Goal: Transaction & Acquisition: Book appointment/travel/reservation

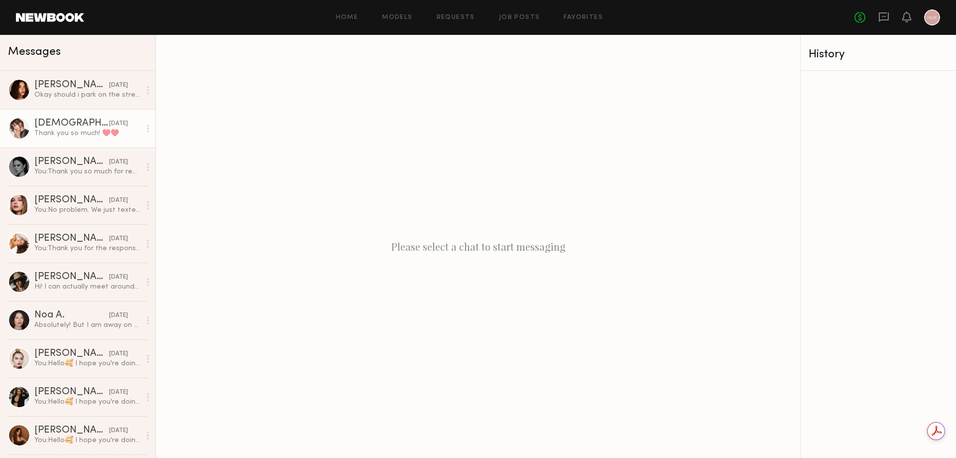
click at [78, 136] on div "Thank you so much! ♥️♥️" at bounding box center [87, 132] width 106 height 9
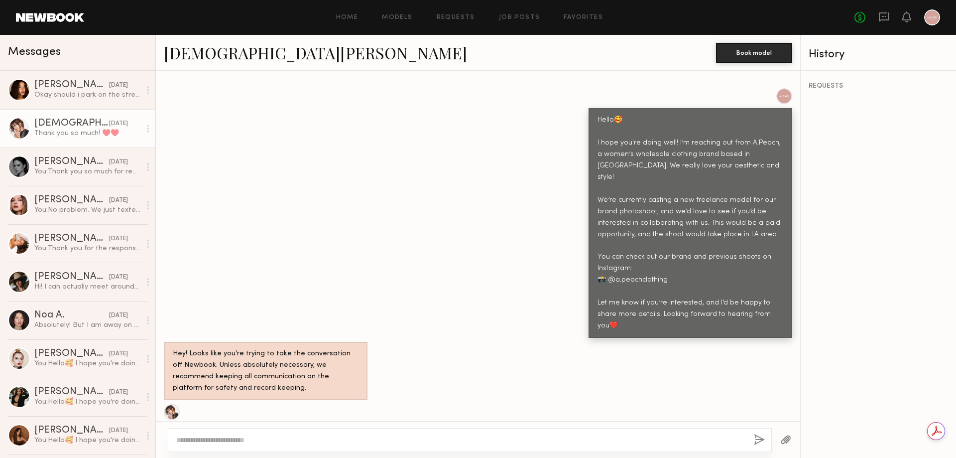
scroll to position [312, 0]
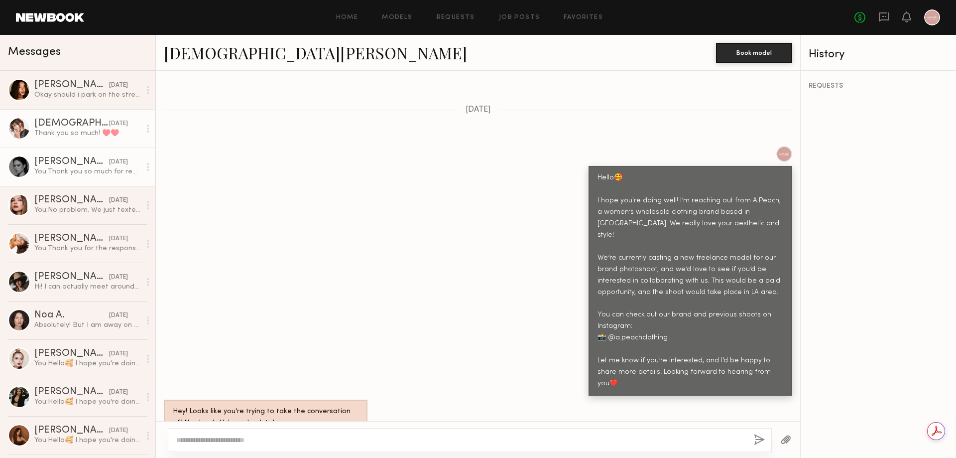
click at [77, 166] on div "Tori W." at bounding box center [71, 162] width 75 height 10
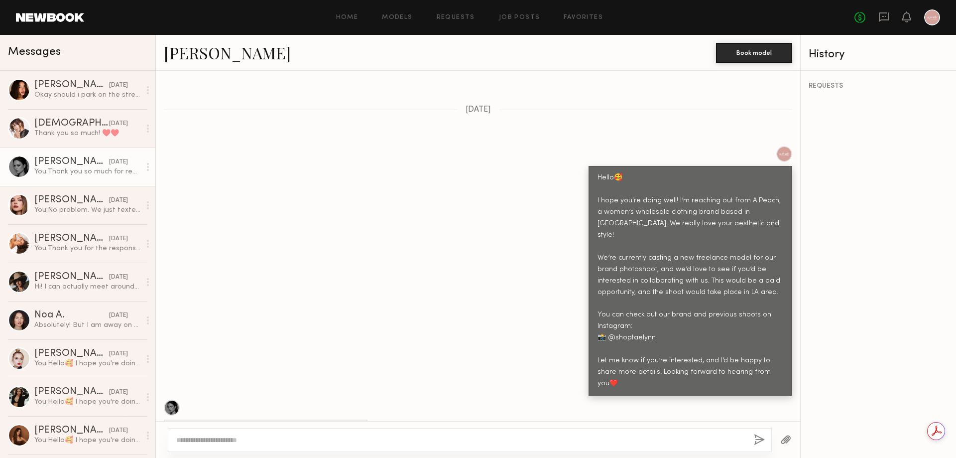
scroll to position [329, 0]
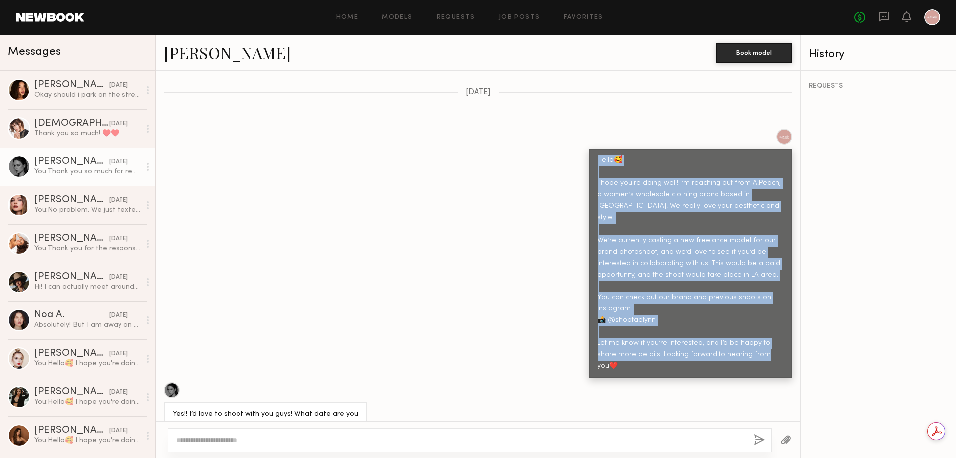
drag, startPoint x: 588, startPoint y: 141, endPoint x: 762, endPoint y: 335, distance: 260.2
click at [762, 335] on div "Hello🥰 I hope you're doing well! I’m reaching out from A.Peach, a women’s whole…" at bounding box center [691, 263] width 204 height 230
copy div "Hello🥰 I hope you're doing well! I’m reaching out from A.Peach, a women’s whole…"
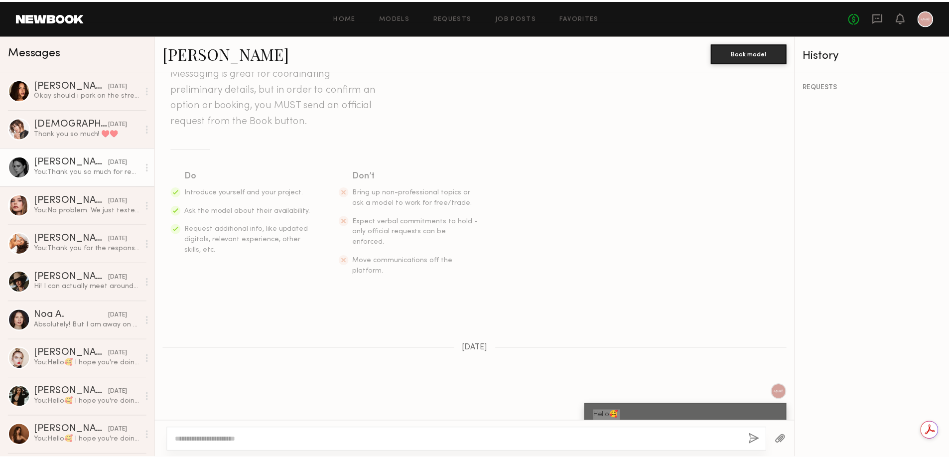
scroll to position [30, 0]
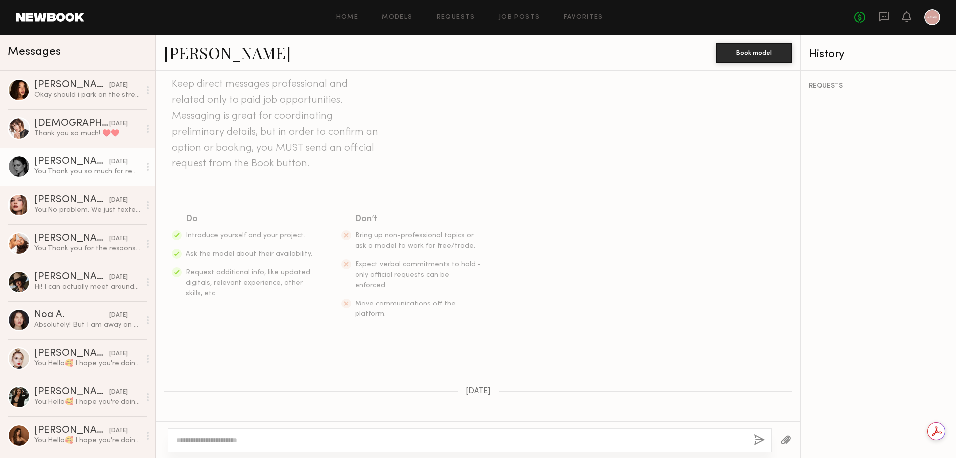
click at [42, 18] on link at bounding box center [50, 17] width 68 height 9
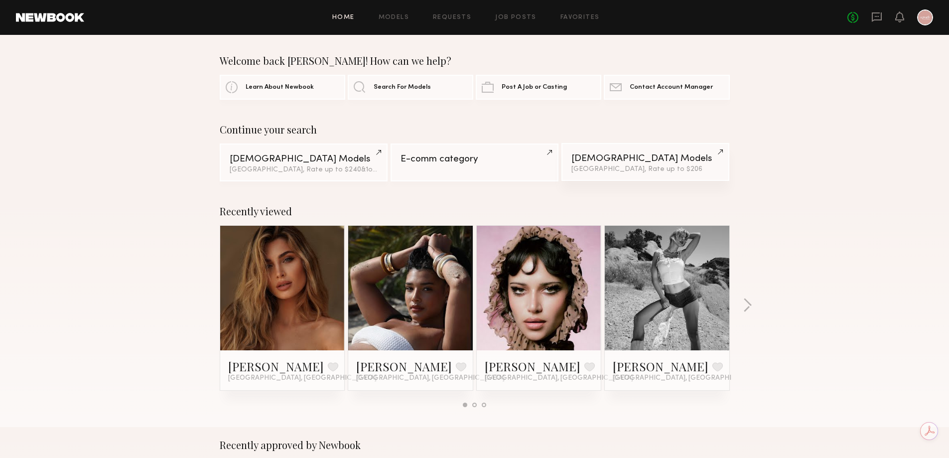
click at [641, 165] on link "Female Models Los Angeles, Rate up to $206" at bounding box center [645, 162] width 168 height 38
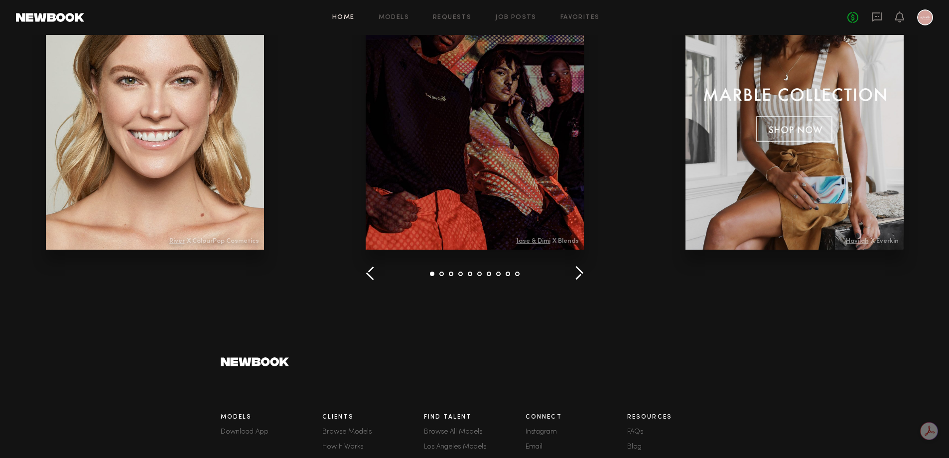
scroll to position [1364, 0]
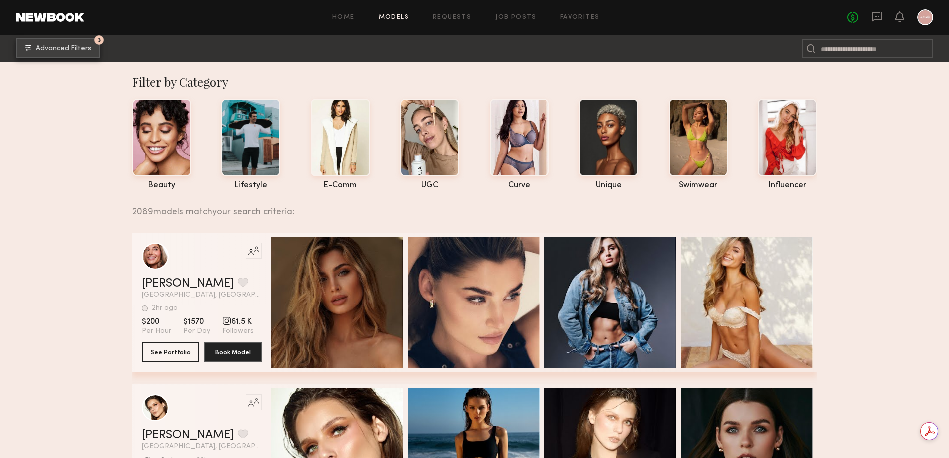
click at [60, 50] on span "Advanced Filters" at bounding box center [63, 48] width 55 height 7
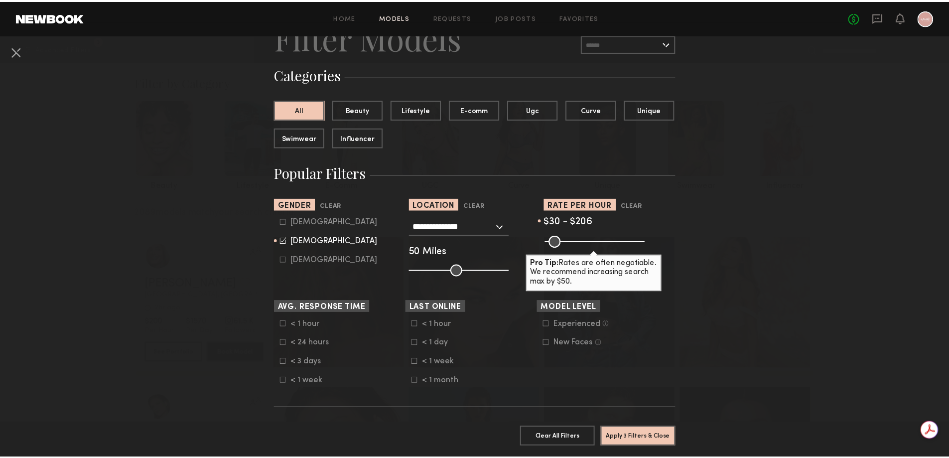
scroll to position [100, 0]
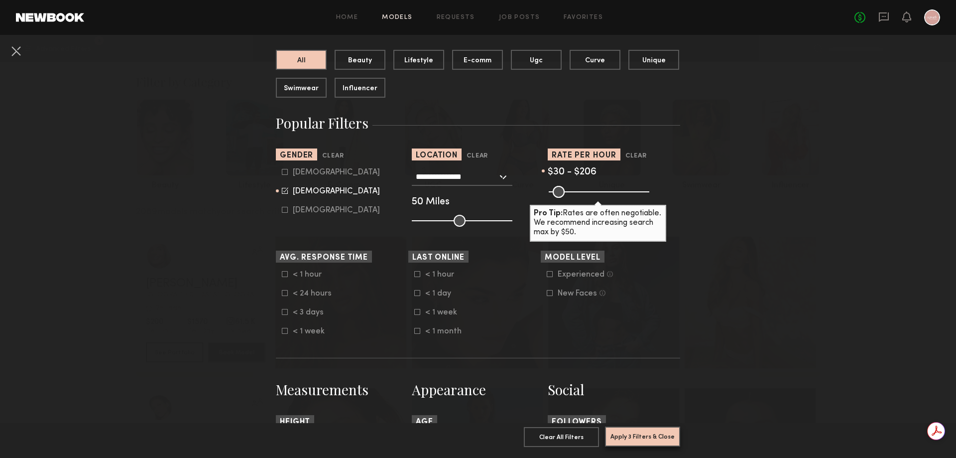
click at [634, 431] on button "Apply 3 Filters & Close" at bounding box center [642, 436] width 75 height 20
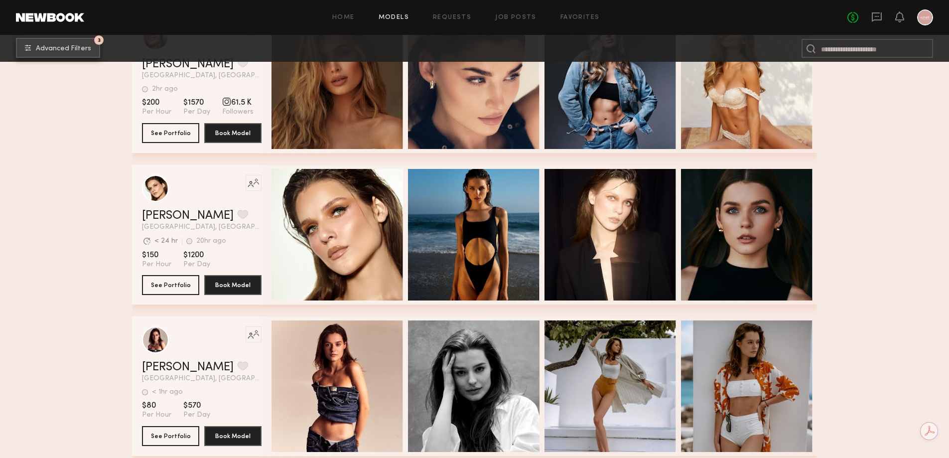
scroll to position [398, 0]
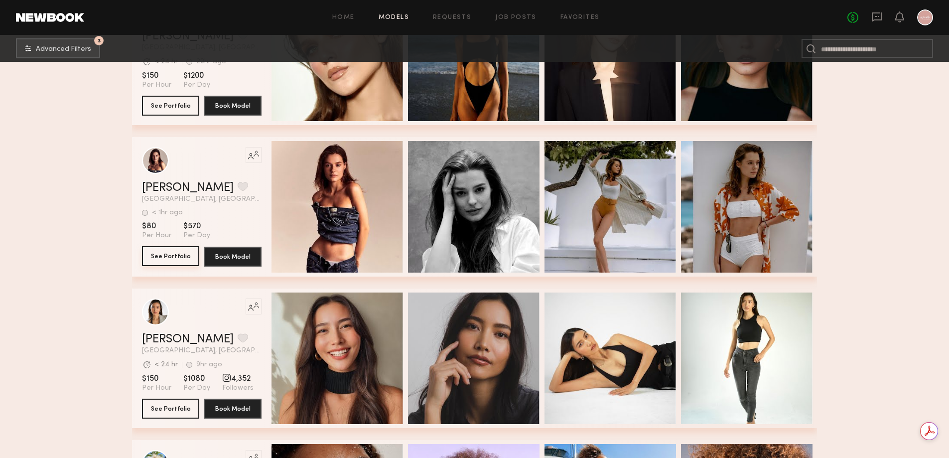
click at [176, 257] on button "See Portfolio" at bounding box center [170, 256] width 57 height 20
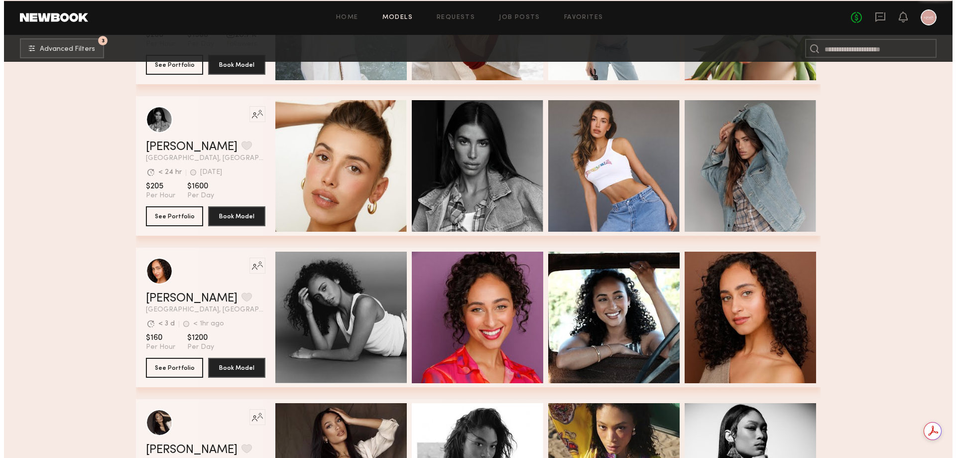
scroll to position [1394, 0]
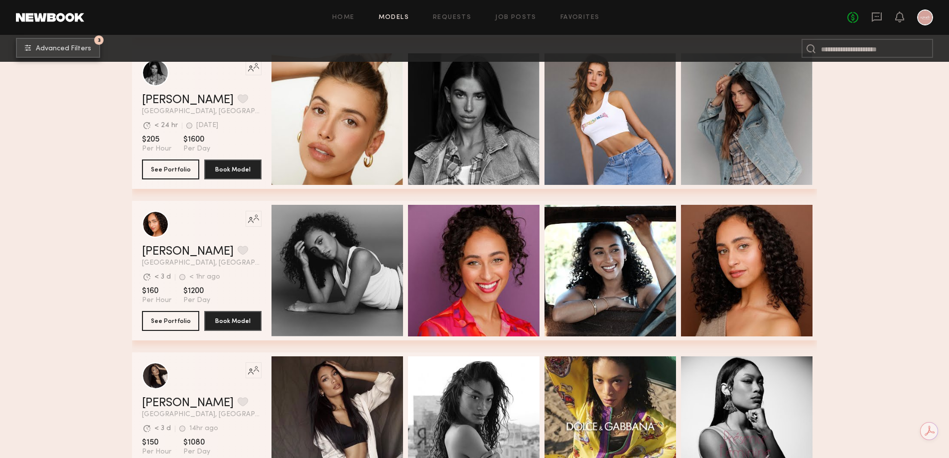
click at [58, 50] on span "Advanced Filters" at bounding box center [63, 48] width 55 height 7
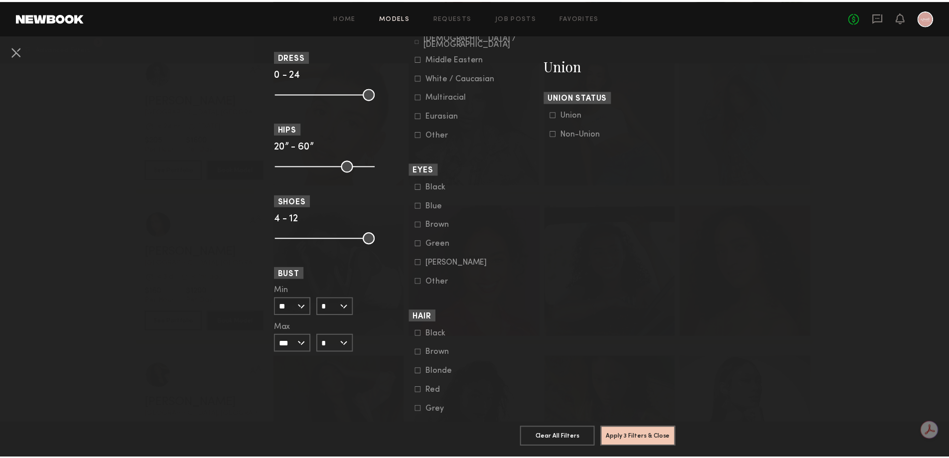
scroll to position [727, 0]
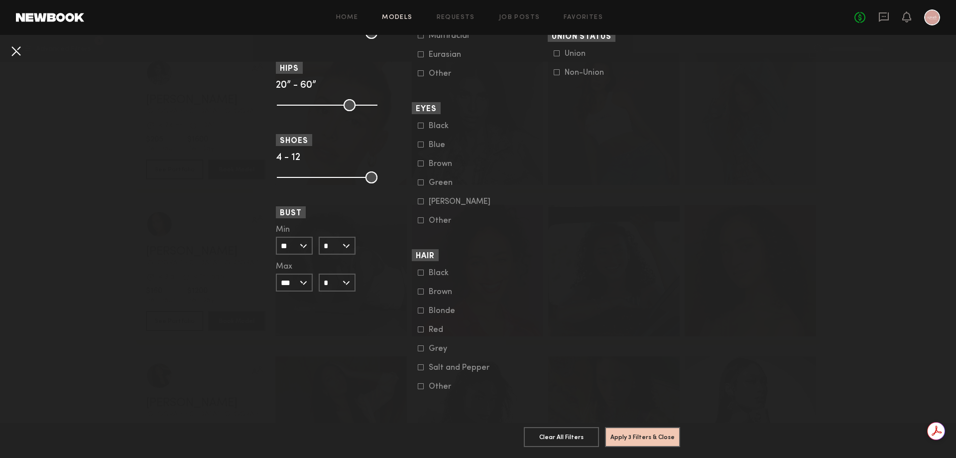
click at [18, 57] on button at bounding box center [16, 51] width 16 height 16
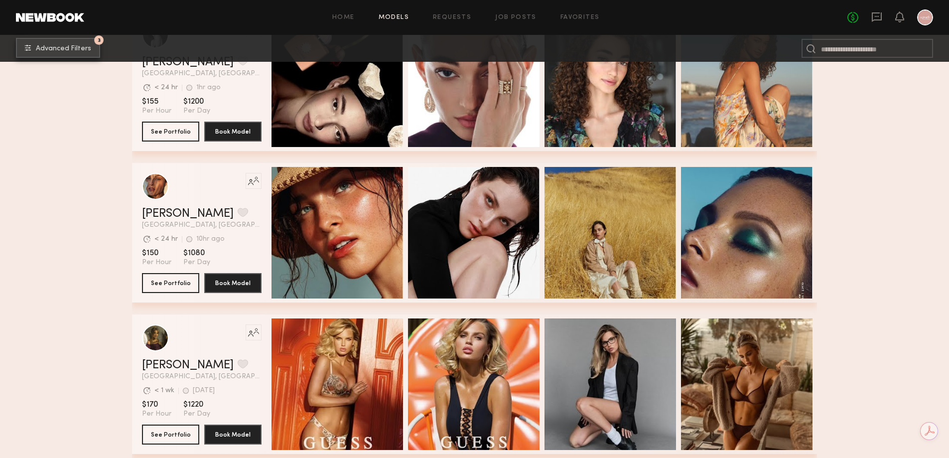
scroll to position [2390, 0]
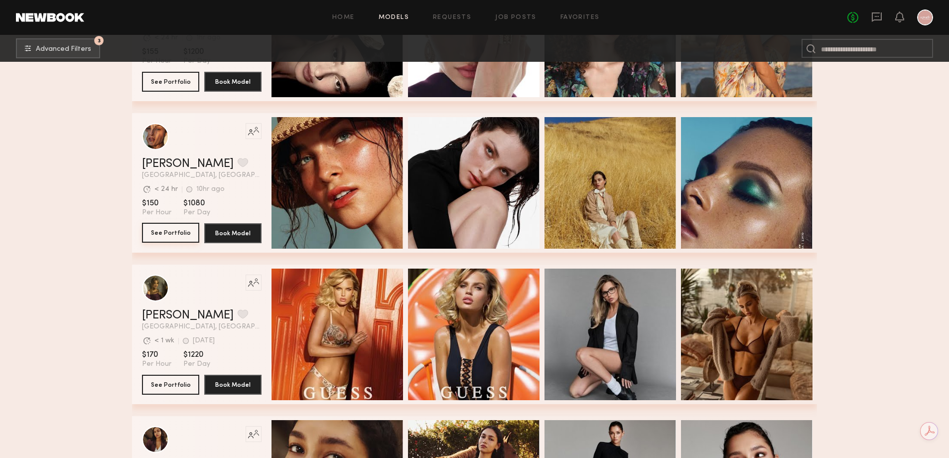
click at [175, 241] on button "See Portfolio" at bounding box center [170, 233] width 57 height 20
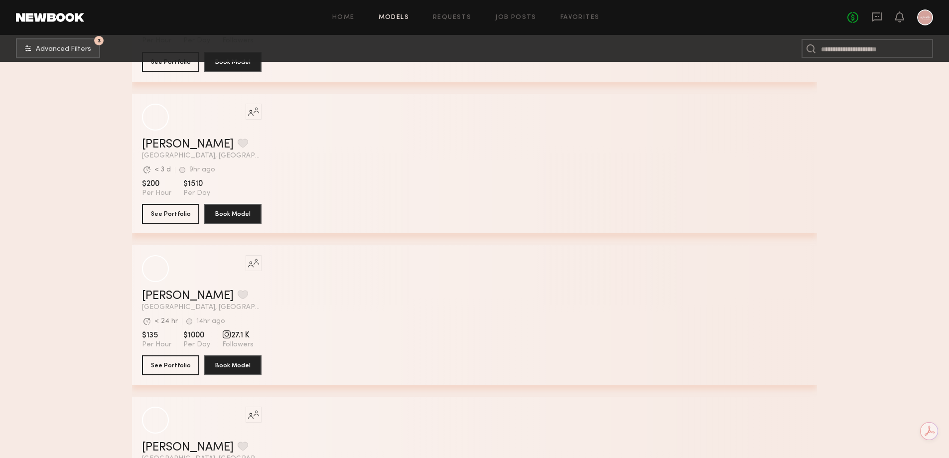
scroll to position [6351, 0]
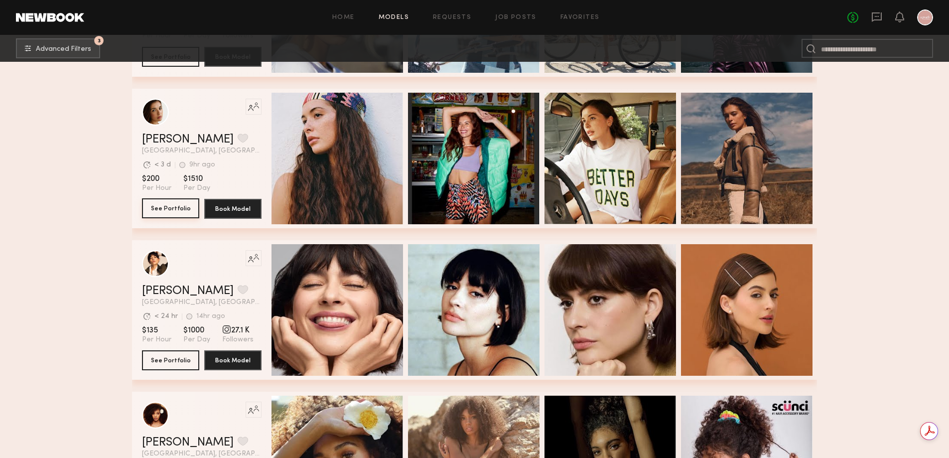
click at [183, 210] on button "See Portfolio" at bounding box center [170, 208] width 57 height 20
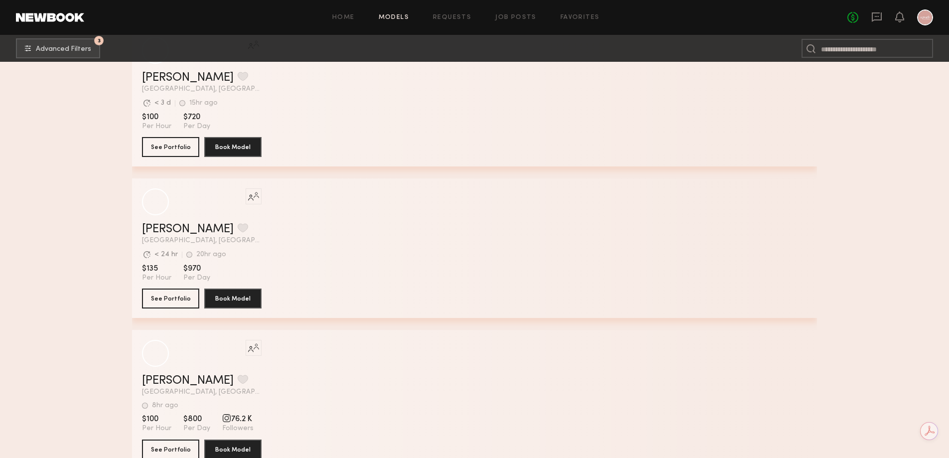
scroll to position [12820, 0]
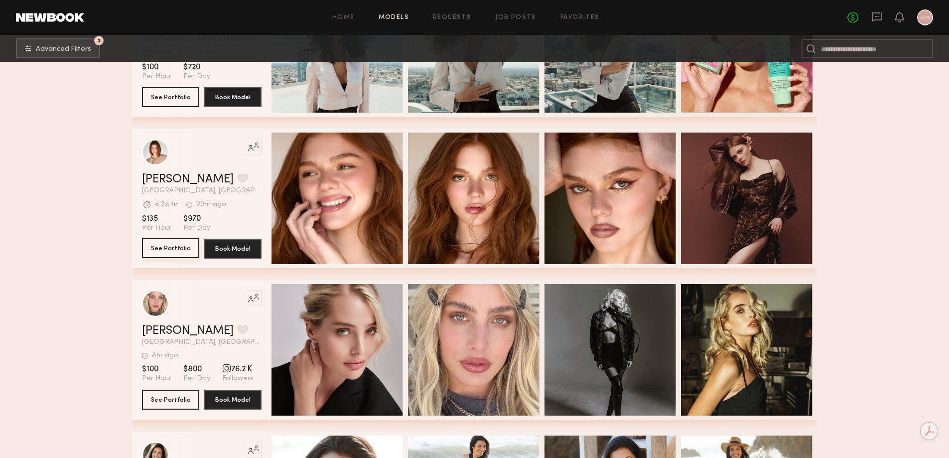
click at [169, 254] on button "See Portfolio" at bounding box center [170, 248] width 57 height 20
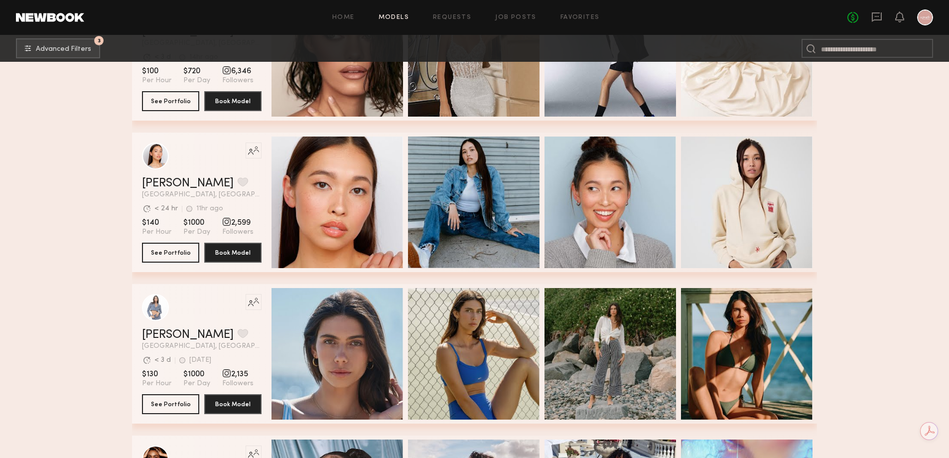
scroll to position [27553, 0]
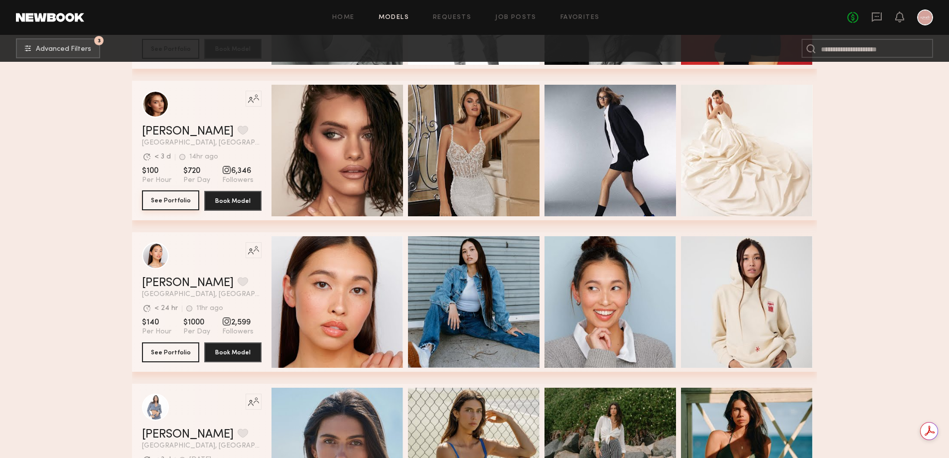
click at [162, 204] on button "See Portfolio" at bounding box center [170, 200] width 57 height 20
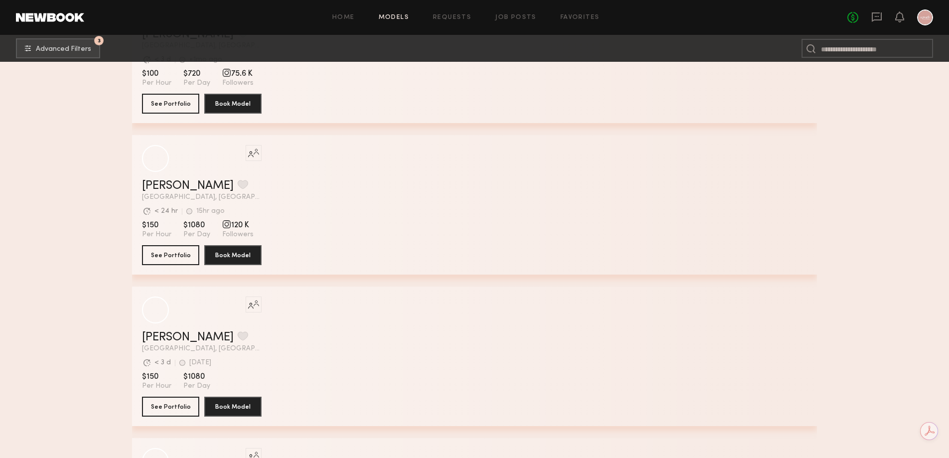
scroll to position [37008, 0]
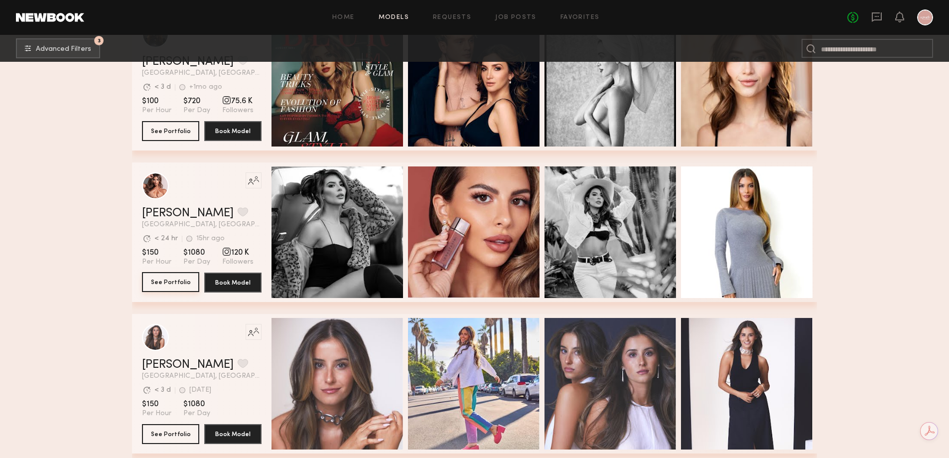
click at [161, 281] on button "See Portfolio" at bounding box center [170, 282] width 57 height 20
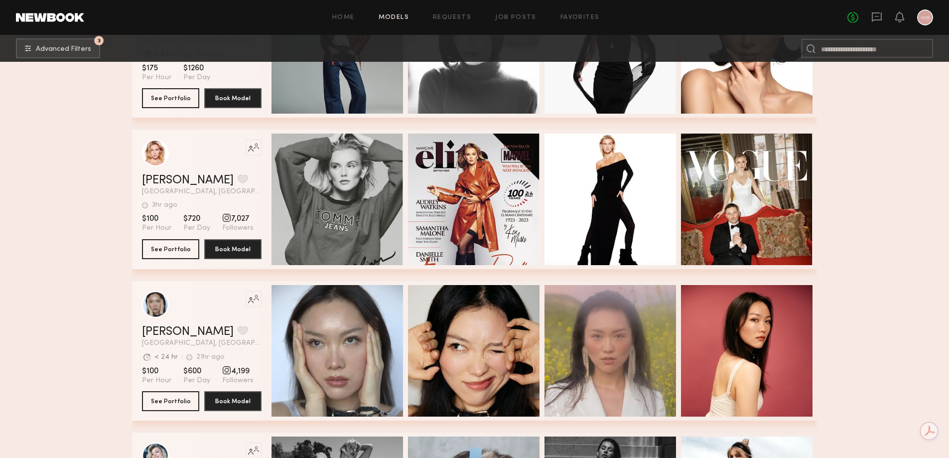
scroll to position [38651, 0]
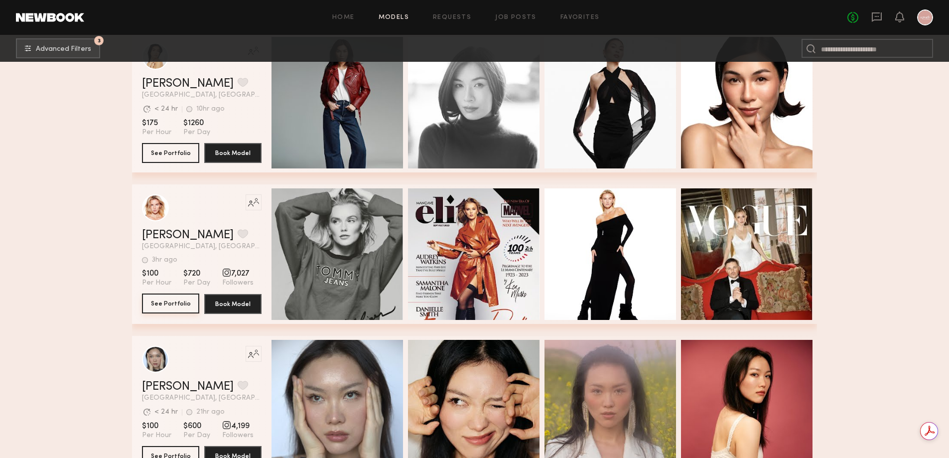
click at [170, 309] on button "See Portfolio" at bounding box center [170, 303] width 57 height 20
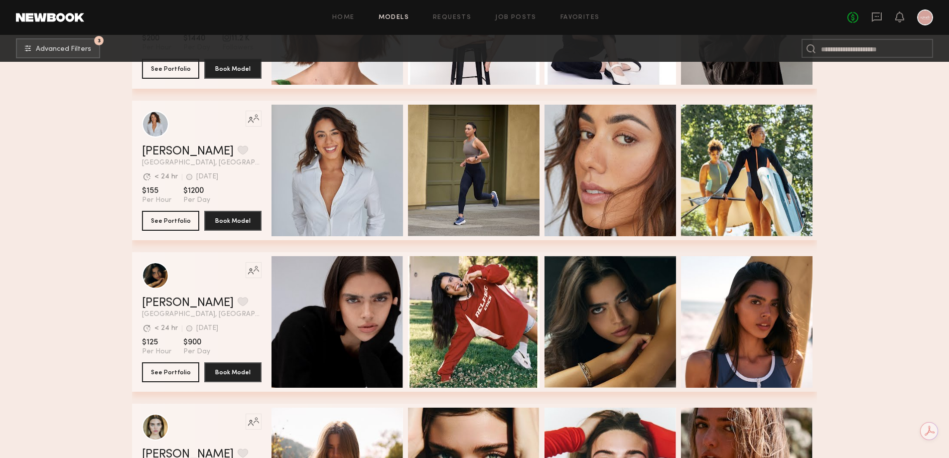
scroll to position [51246, 0]
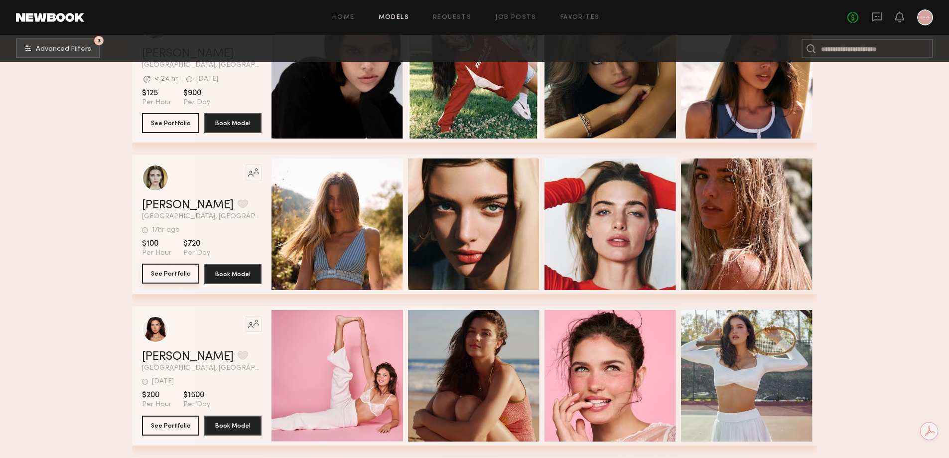
click at [171, 276] on button "See Portfolio" at bounding box center [170, 273] width 57 height 20
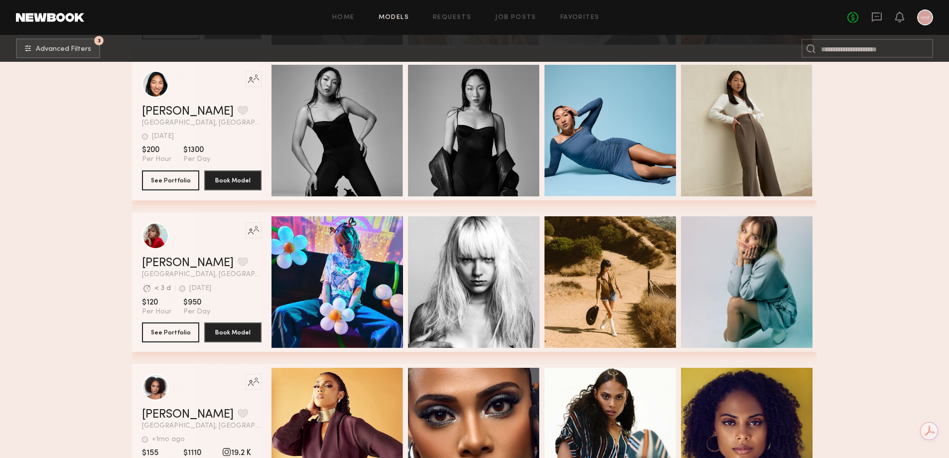
scroll to position [73243, 0]
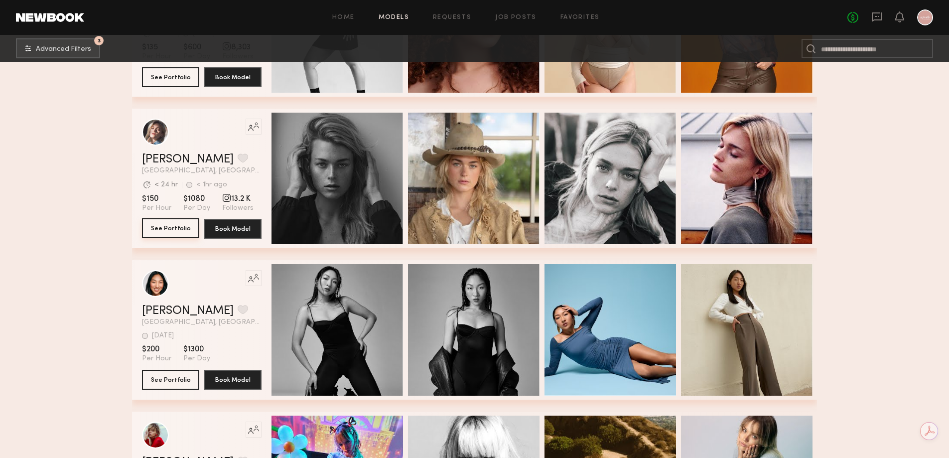
click at [161, 232] on button "See Portfolio" at bounding box center [170, 228] width 57 height 20
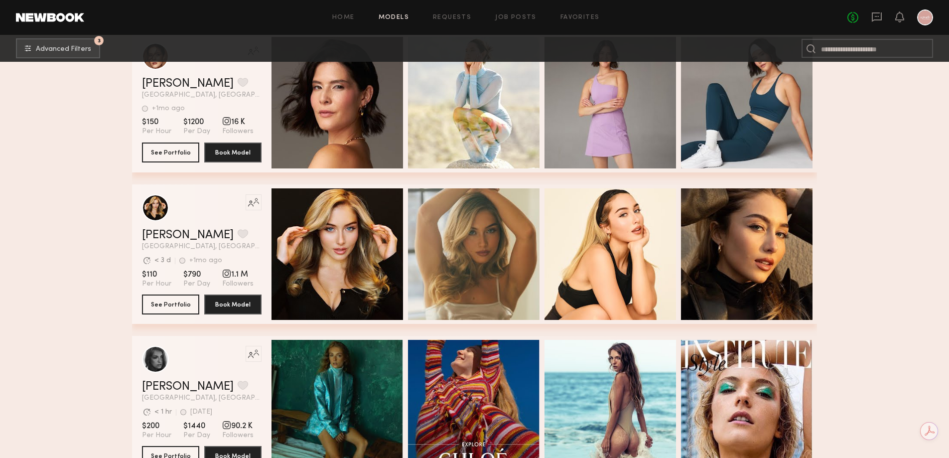
scroll to position [83818, 0]
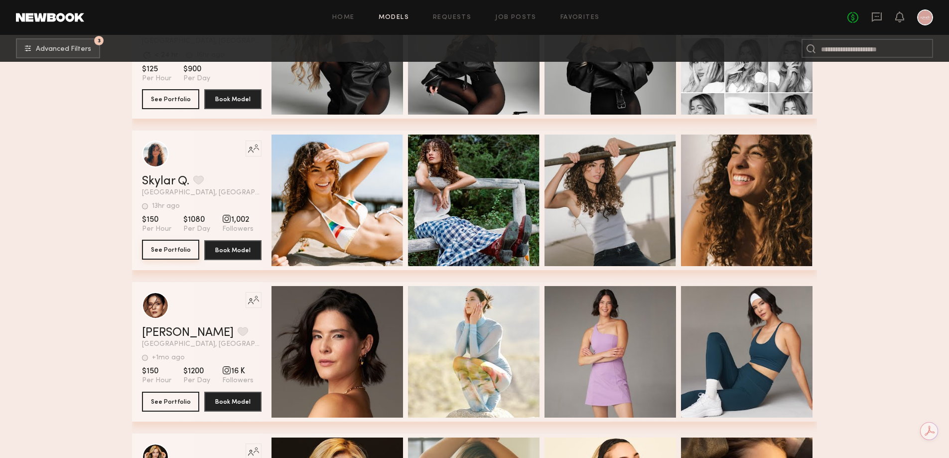
click at [165, 251] on button "See Portfolio" at bounding box center [170, 250] width 57 height 20
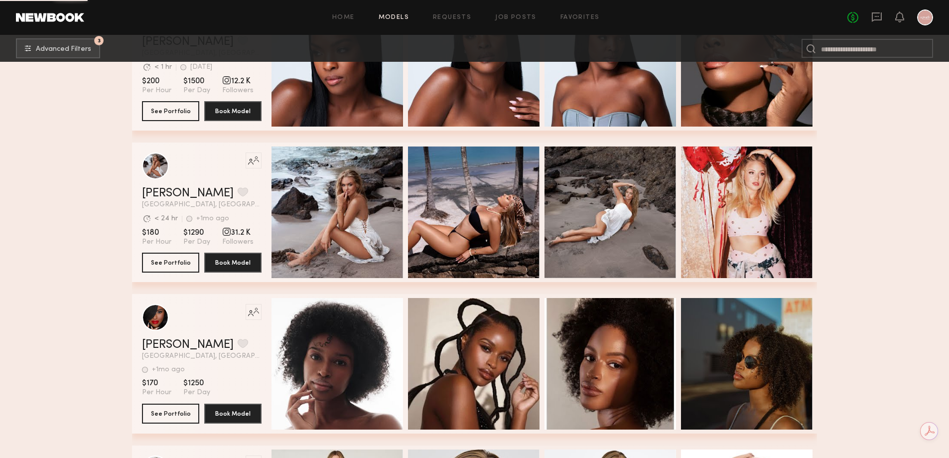
scroll to position [85063, 0]
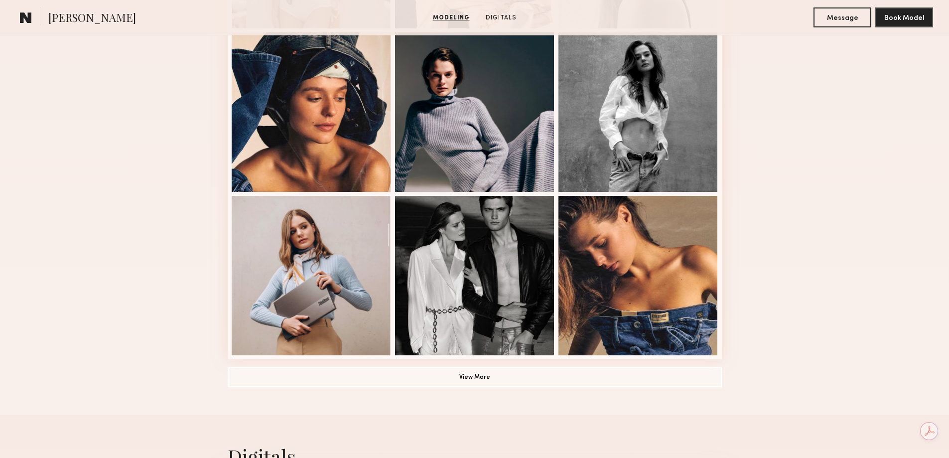
scroll to position [427, 0]
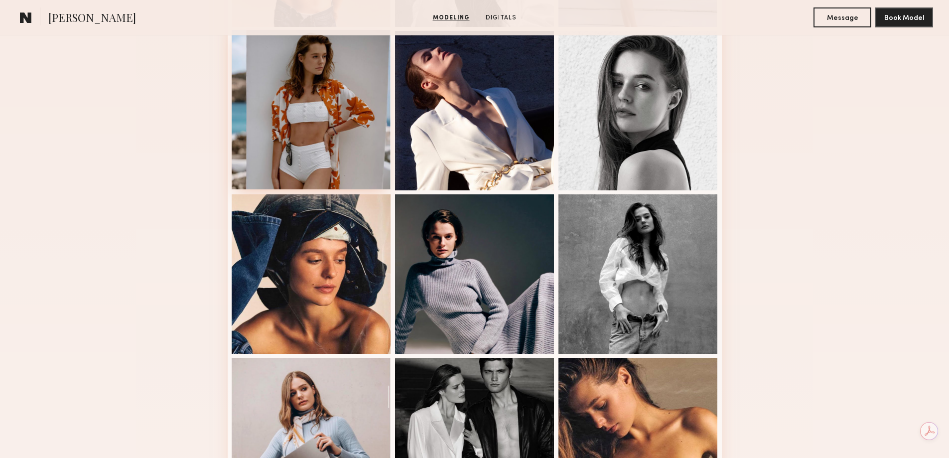
click at [349, 126] on div at bounding box center [311, 109] width 159 height 159
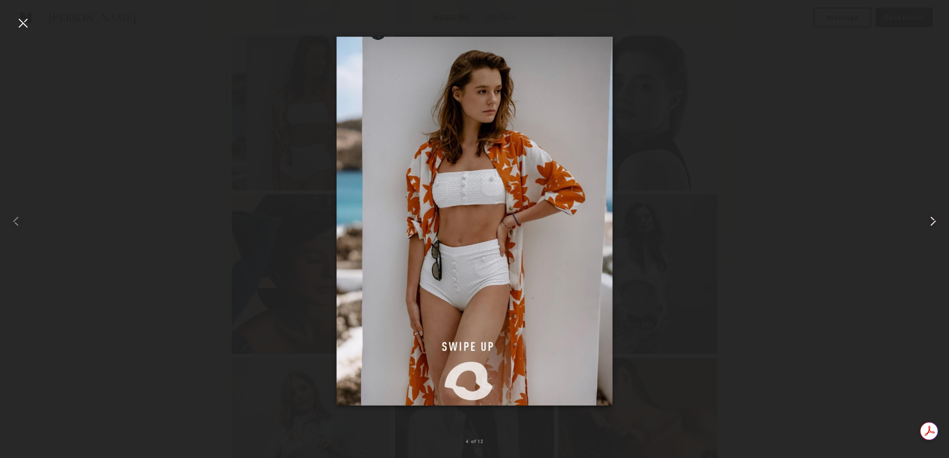
click at [938, 220] on common-icon at bounding box center [933, 221] width 16 height 16
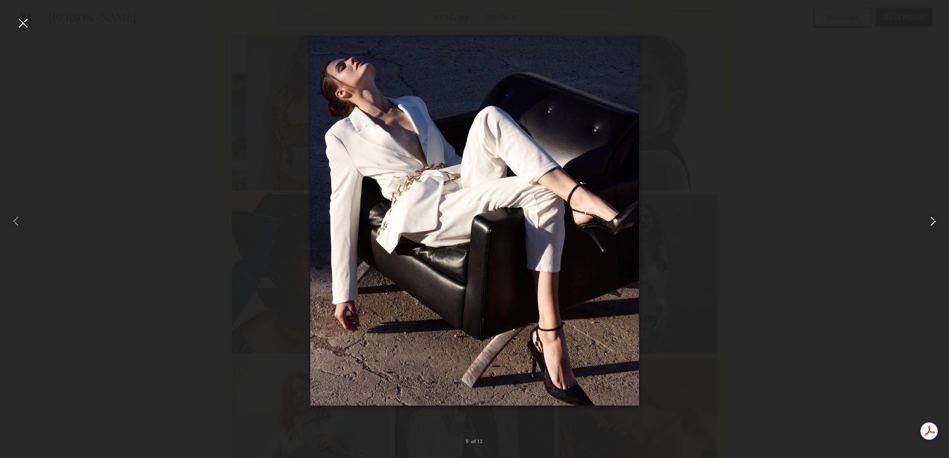
click at [938, 220] on common-icon at bounding box center [933, 221] width 16 height 16
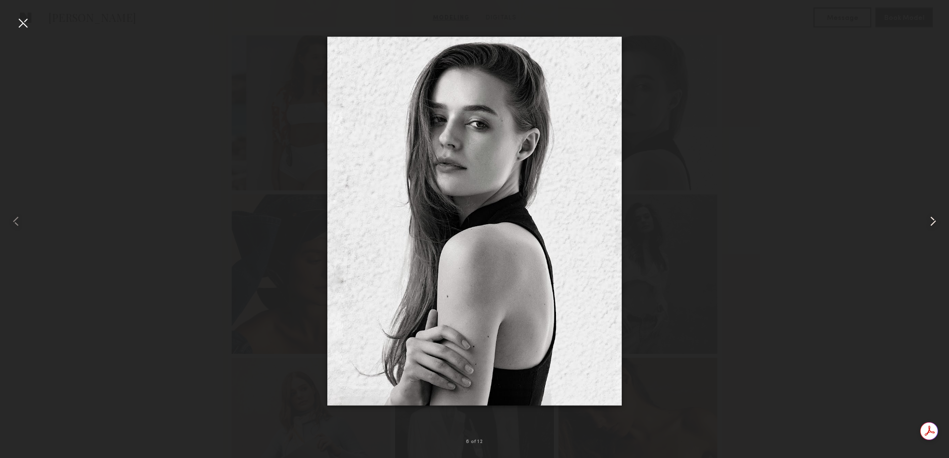
click at [938, 220] on common-icon at bounding box center [933, 221] width 16 height 16
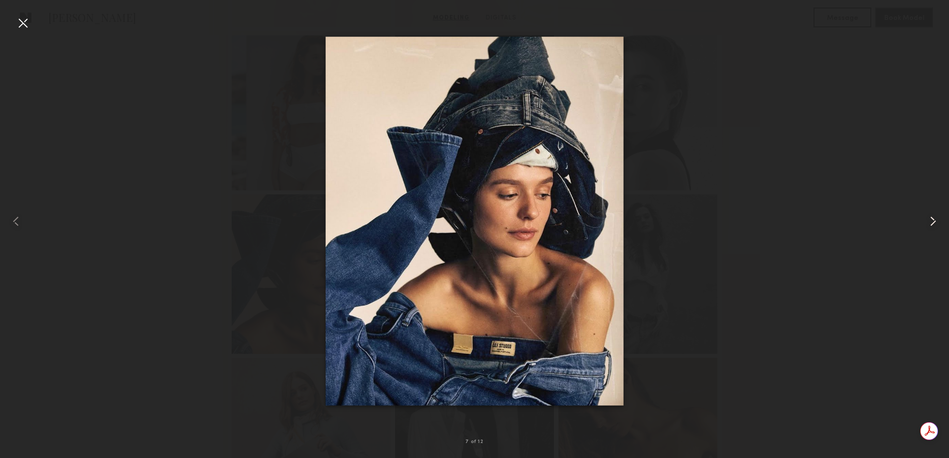
click at [938, 220] on common-icon at bounding box center [933, 221] width 16 height 16
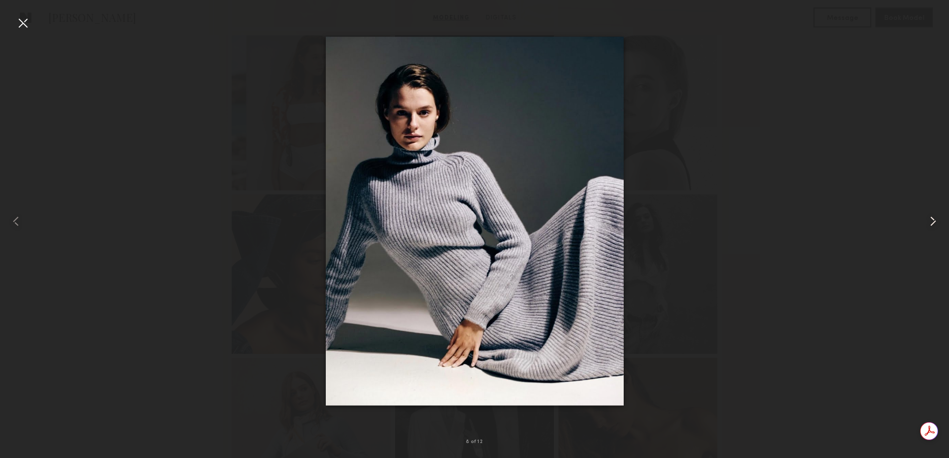
click at [938, 220] on common-icon at bounding box center [933, 221] width 16 height 16
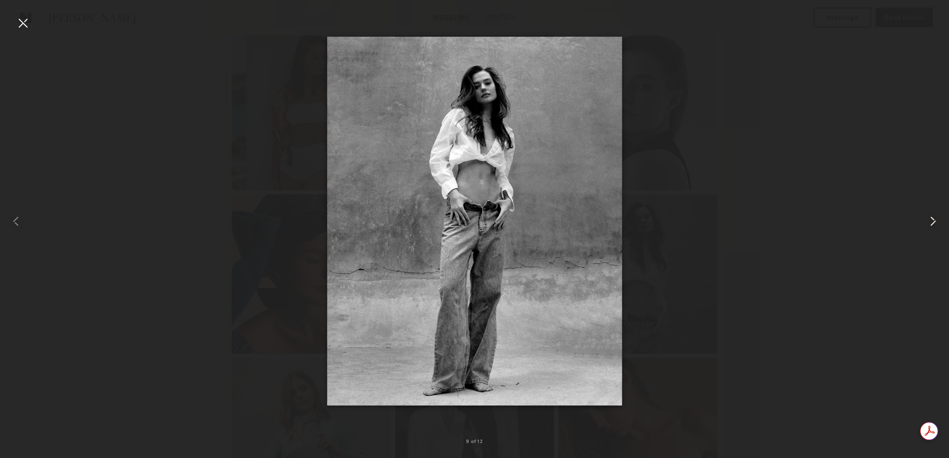
click at [938, 220] on common-icon at bounding box center [933, 221] width 16 height 16
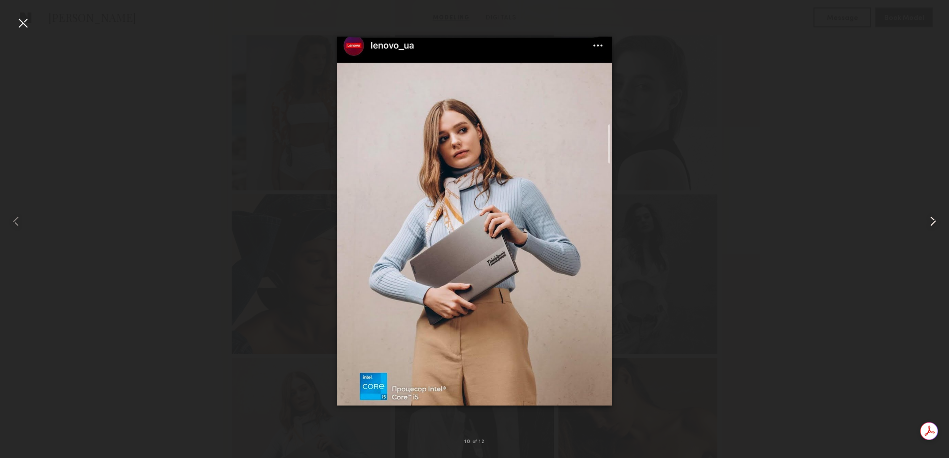
click at [938, 220] on common-icon at bounding box center [933, 221] width 16 height 16
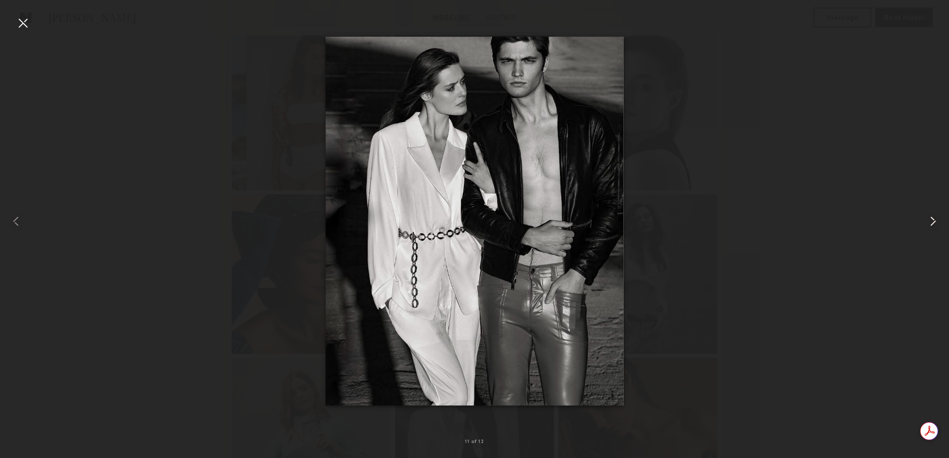
click at [938, 220] on common-icon at bounding box center [933, 221] width 16 height 16
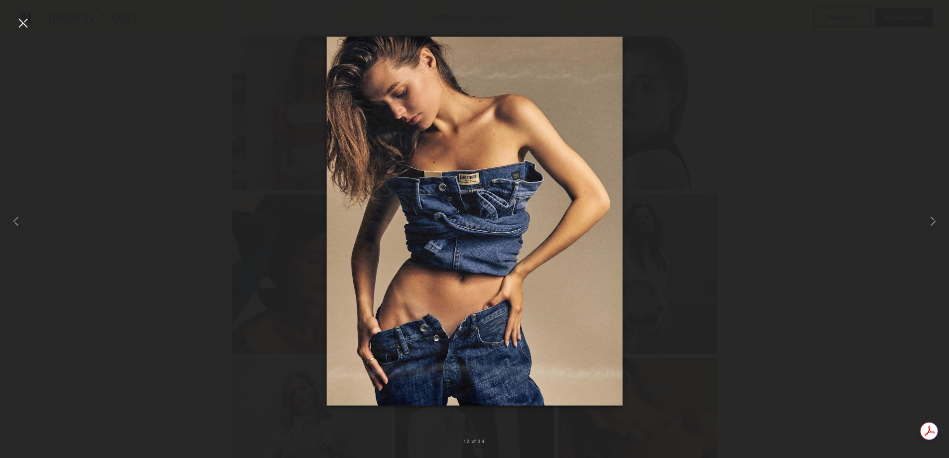
click at [28, 26] on div at bounding box center [23, 23] width 16 height 16
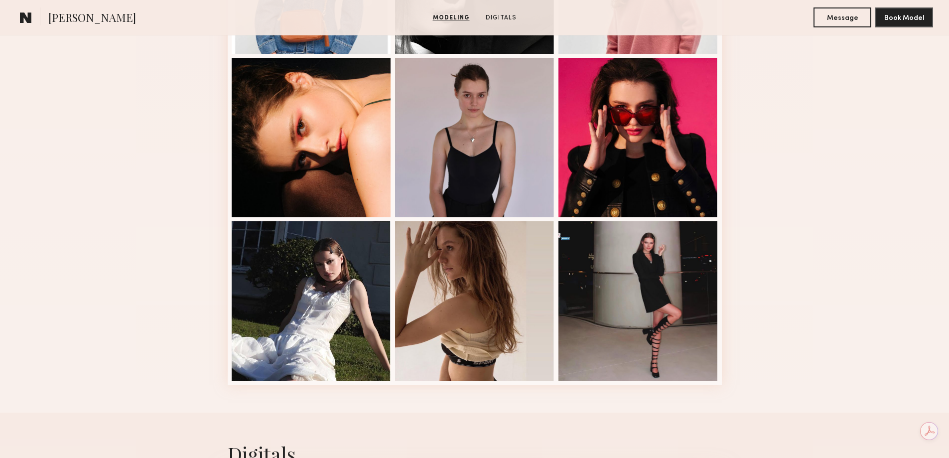
scroll to position [1202, 0]
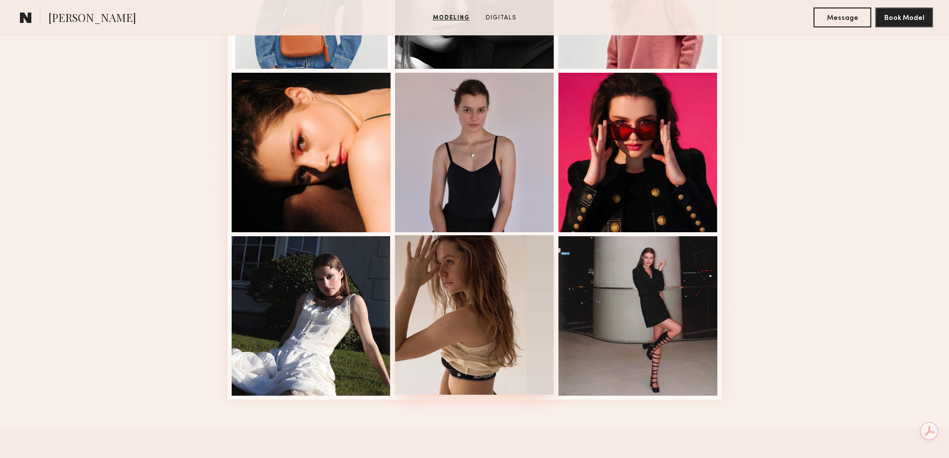
click at [510, 268] on div at bounding box center [474, 314] width 159 height 159
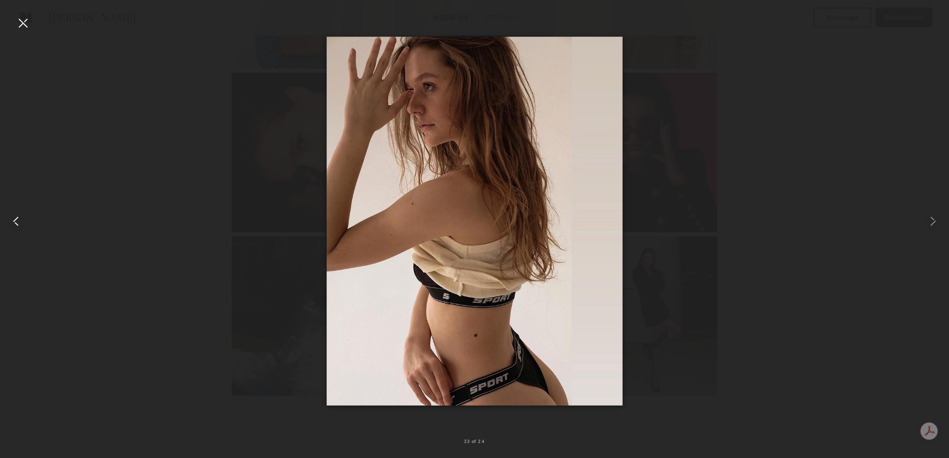
click at [17, 232] on div at bounding box center [19, 221] width 38 height 410
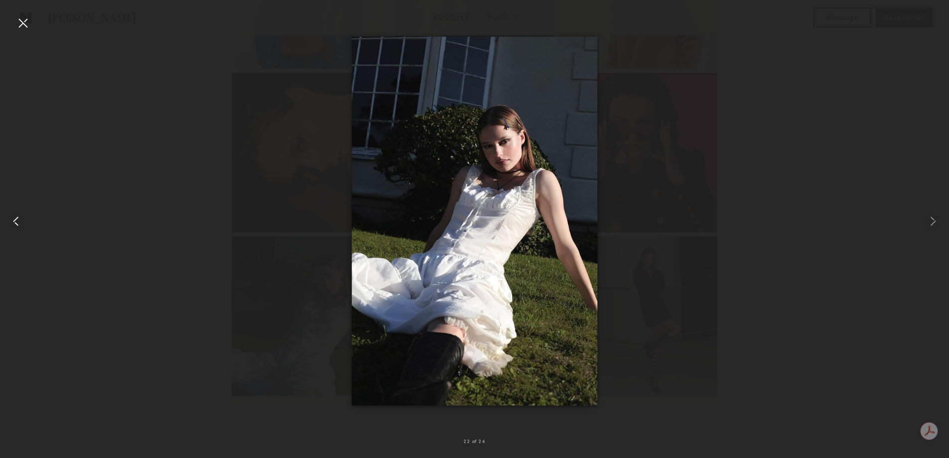
click at [17, 232] on div at bounding box center [19, 221] width 38 height 410
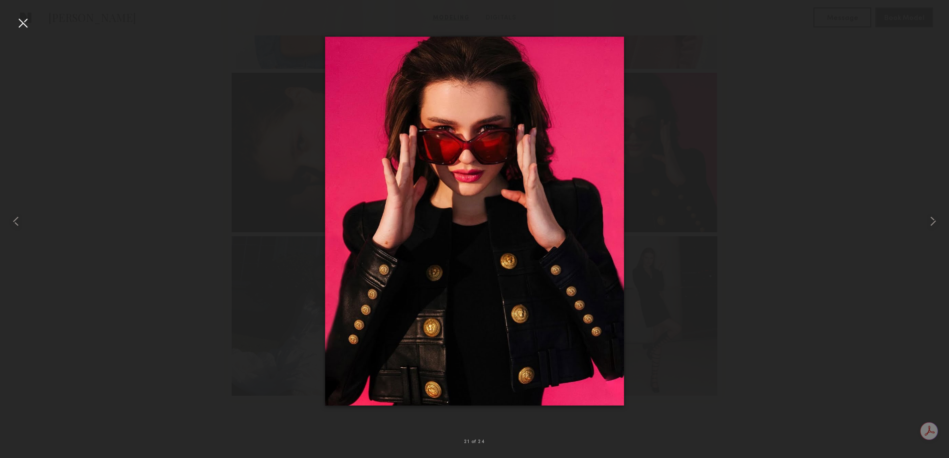
click at [25, 20] on div at bounding box center [23, 23] width 16 height 16
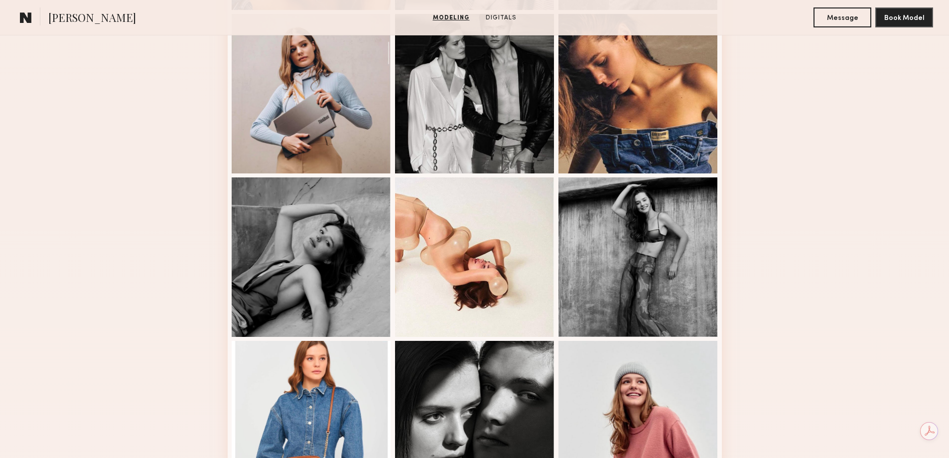
scroll to position [753, 0]
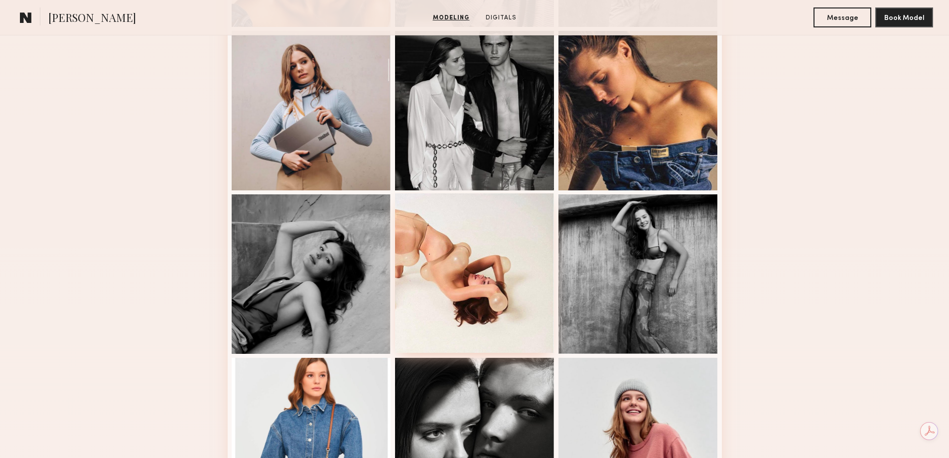
click at [534, 242] on div at bounding box center [474, 272] width 159 height 159
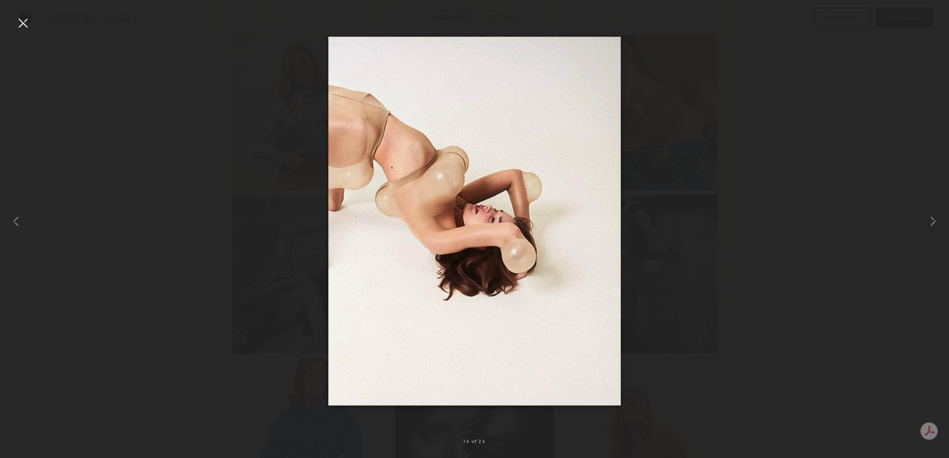
click at [19, 18] on div at bounding box center [23, 23] width 16 height 16
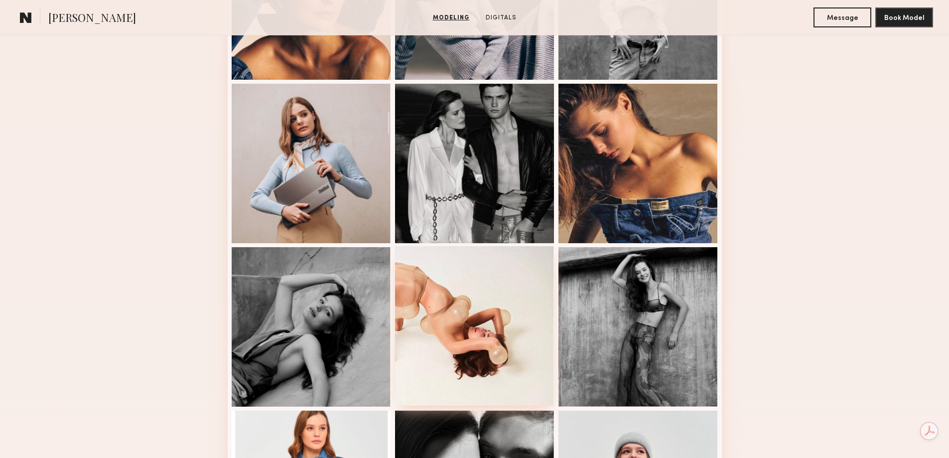
scroll to position [554, 0]
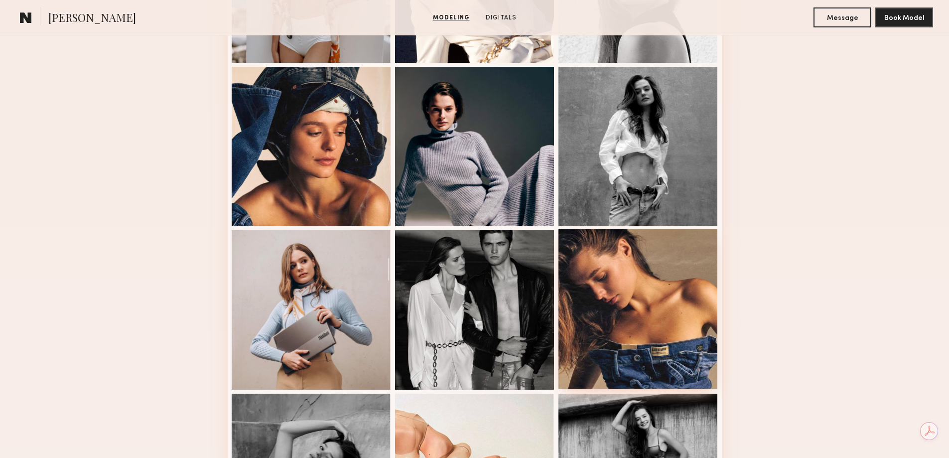
click at [615, 295] on div at bounding box center [637, 308] width 159 height 159
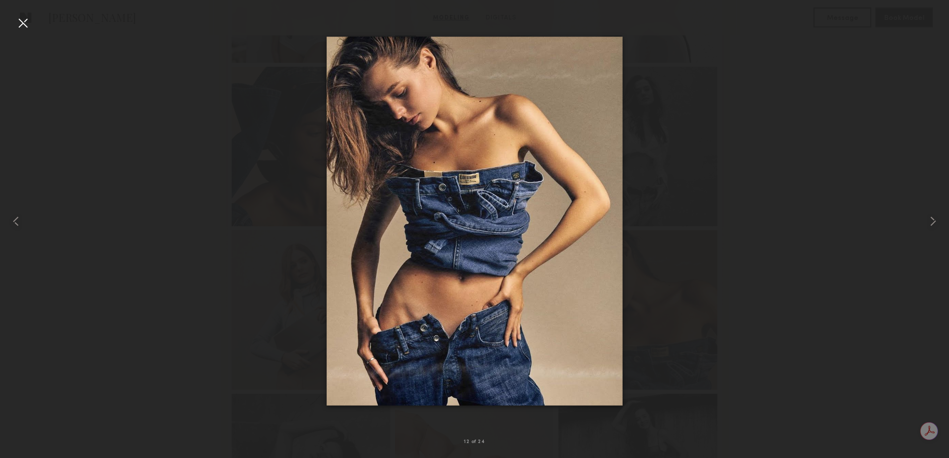
click at [24, 20] on div at bounding box center [23, 23] width 16 height 16
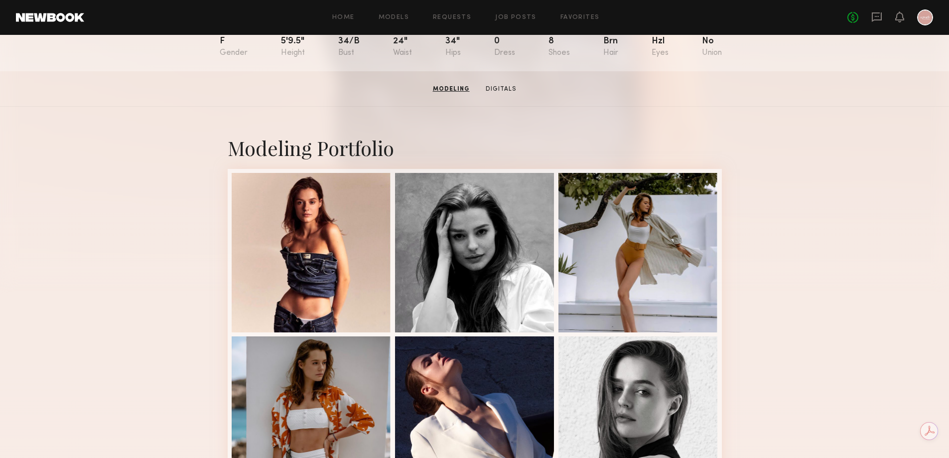
scroll to position [106, 0]
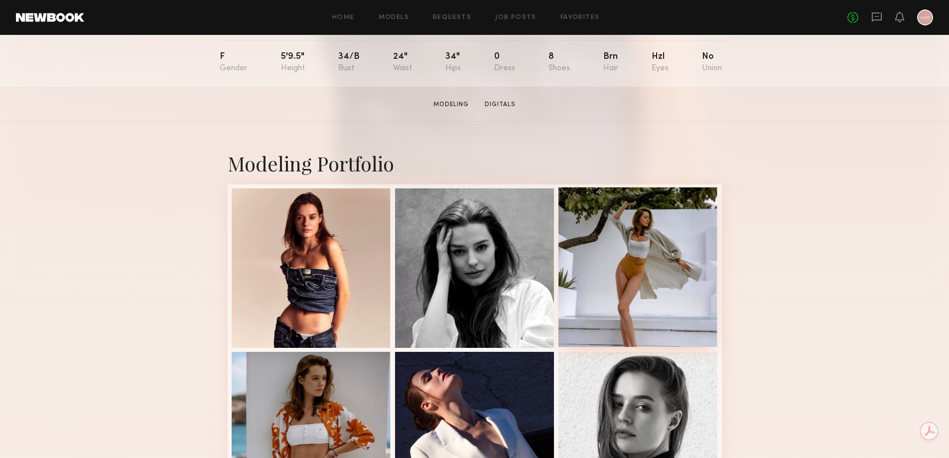
click at [633, 200] on div at bounding box center [637, 266] width 159 height 159
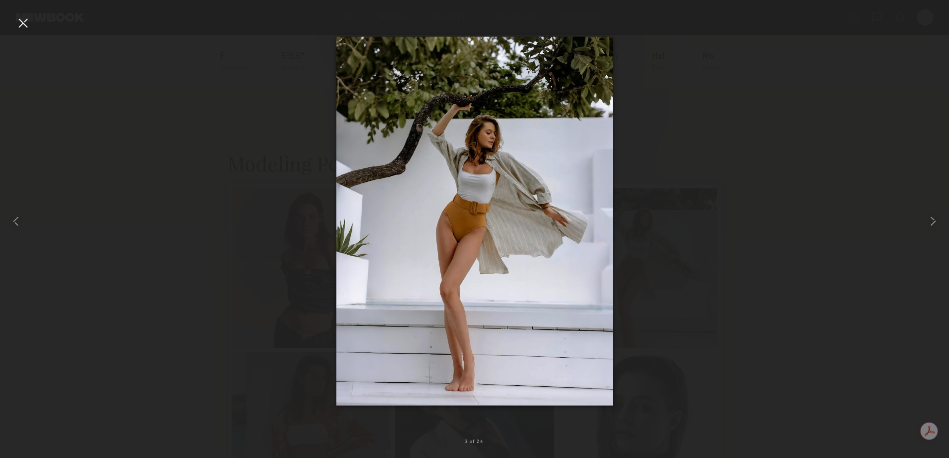
click at [19, 20] on div at bounding box center [23, 23] width 16 height 16
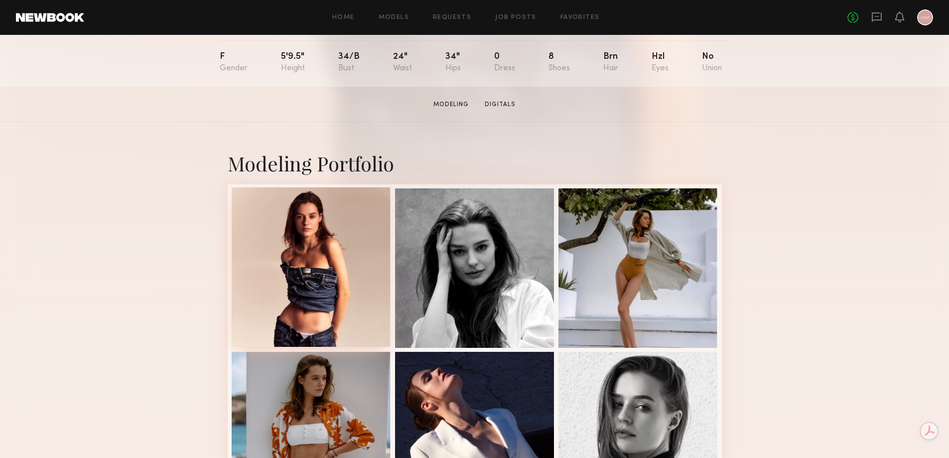
click at [345, 227] on div at bounding box center [311, 266] width 159 height 159
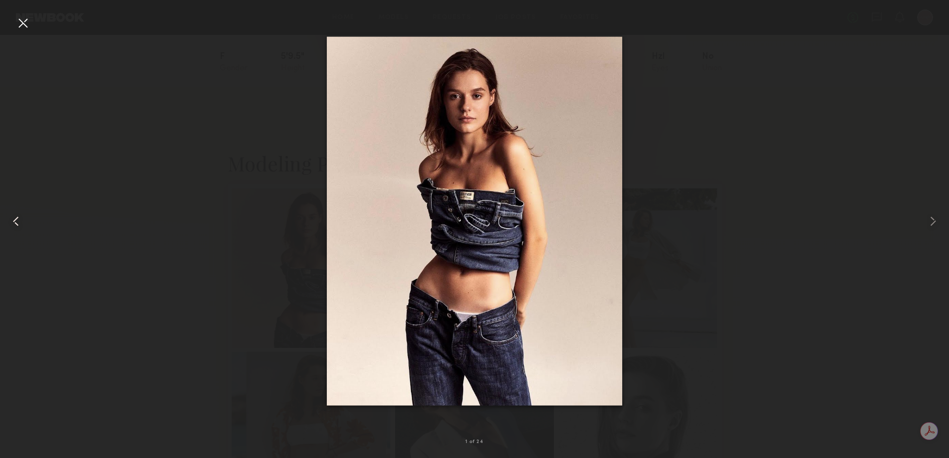
click at [14, 20] on div at bounding box center [19, 221] width 38 height 410
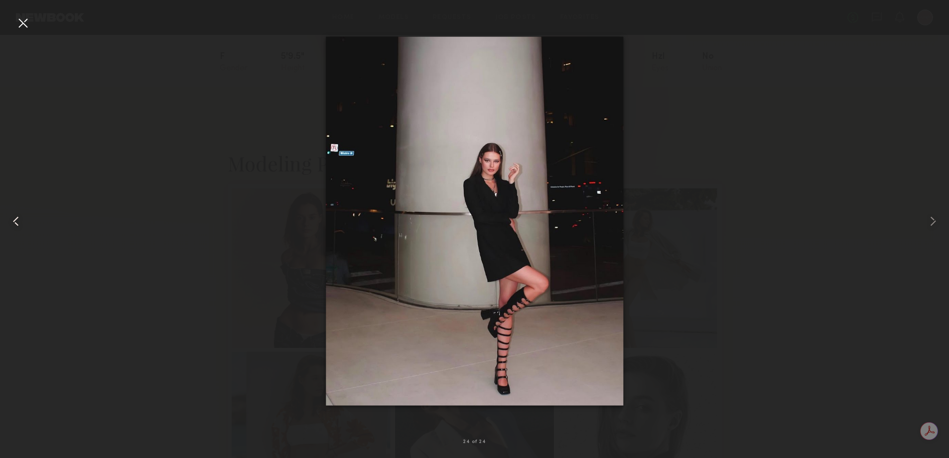
click at [34, 23] on div at bounding box center [19, 221] width 38 height 410
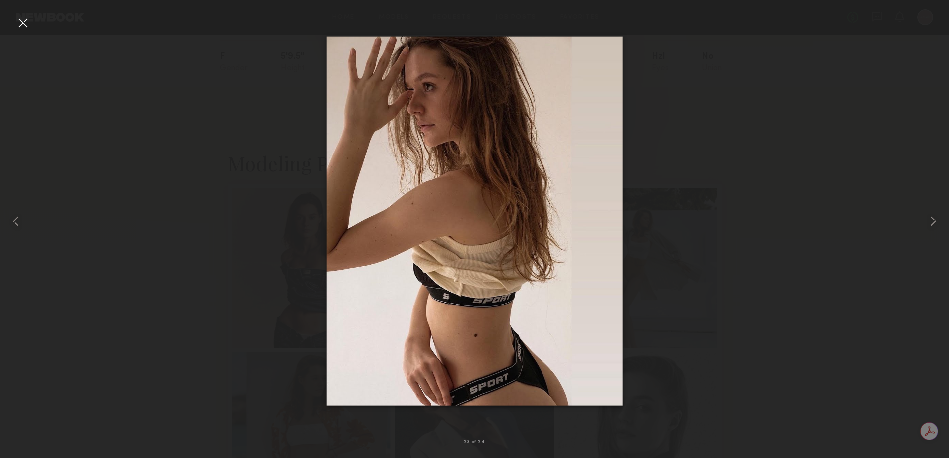
click at [25, 30] on div at bounding box center [23, 23] width 16 height 16
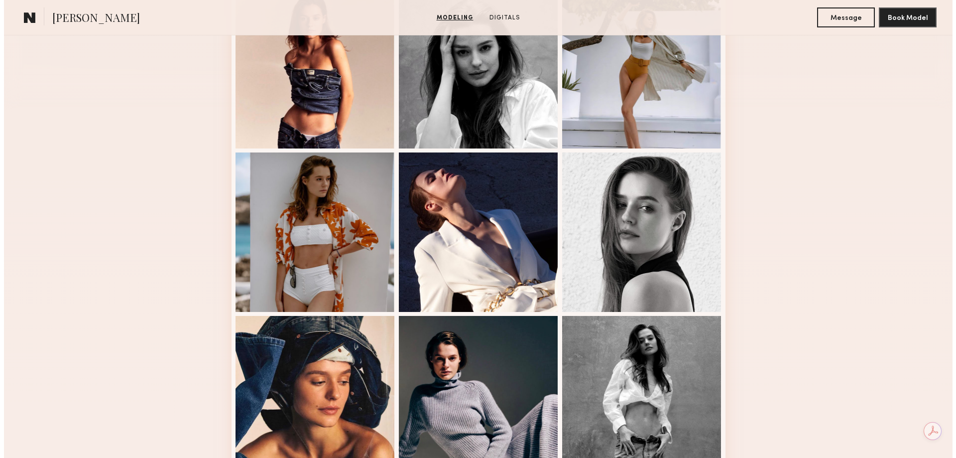
scroll to position [0, 0]
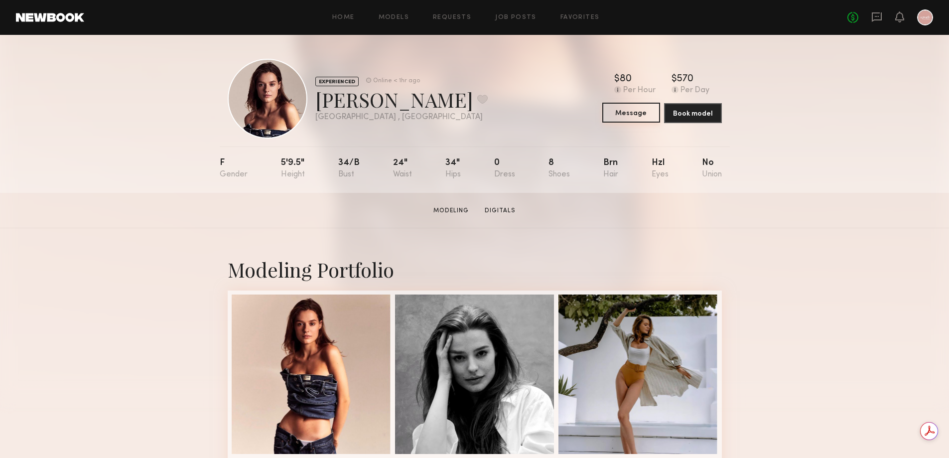
click at [637, 114] on button "Message" at bounding box center [631, 113] width 58 height 20
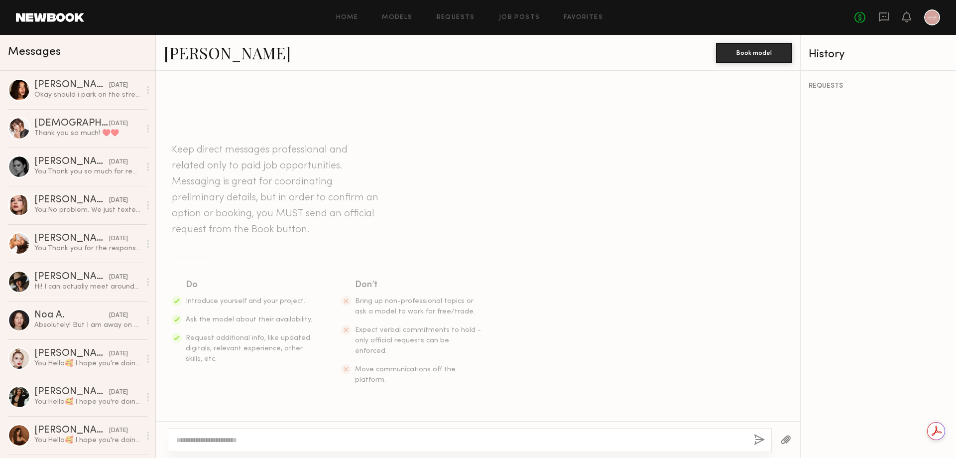
click at [431, 435] on textarea at bounding box center [461, 440] width 570 height 10
type textarea "**********"
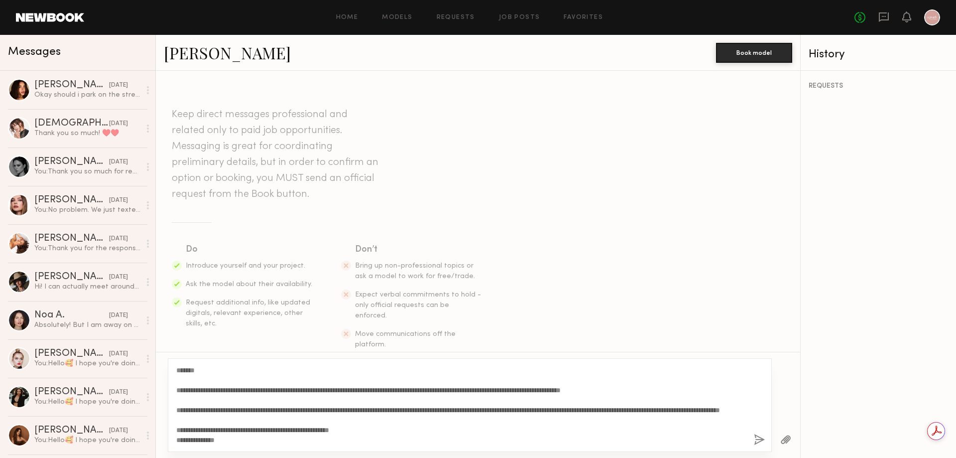
drag, startPoint x: 542, startPoint y: 441, endPoint x: 172, endPoint y: 369, distance: 377.1
click at [172, 369] on div "**********" at bounding box center [470, 405] width 604 height 94
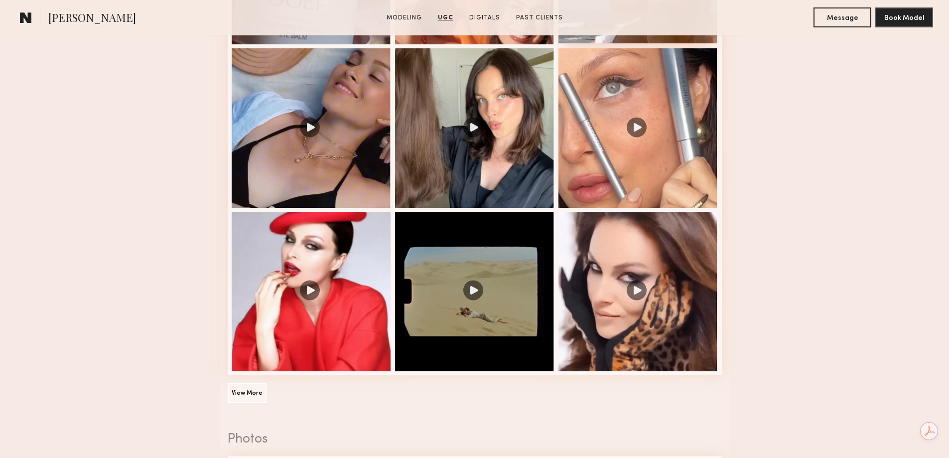
scroll to position [1046, 0]
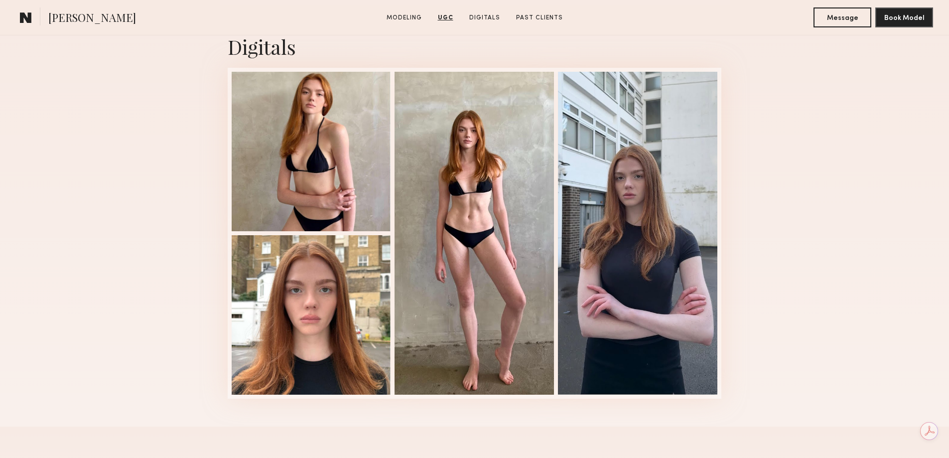
scroll to position [1494, 0]
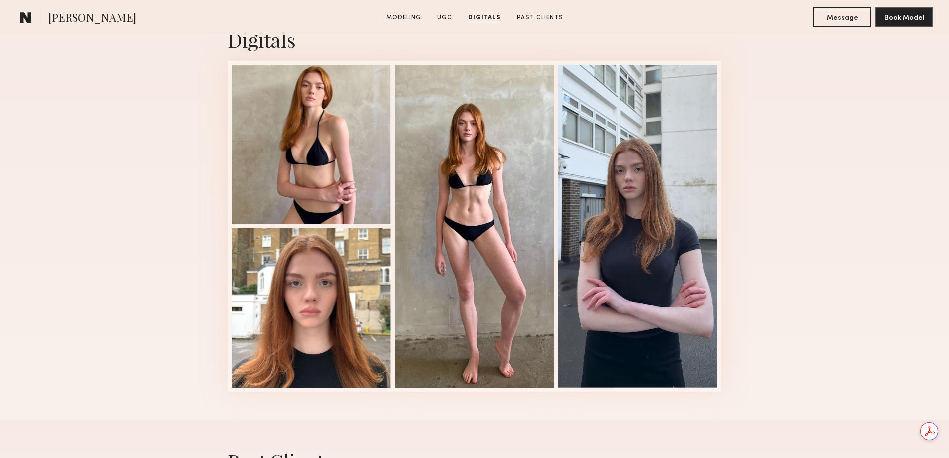
drag, startPoint x: 948, startPoint y: 317, endPoint x: 950, endPoint y: 186, distance: 131.5
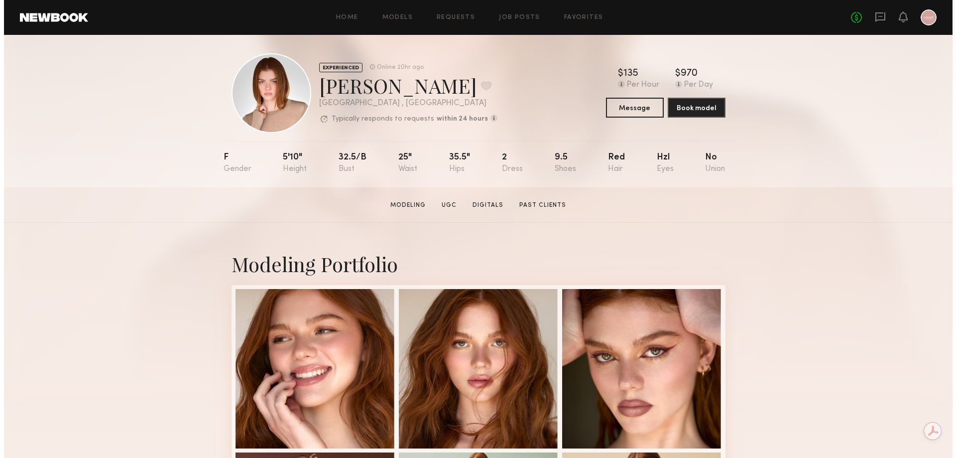
scroll to position [0, 0]
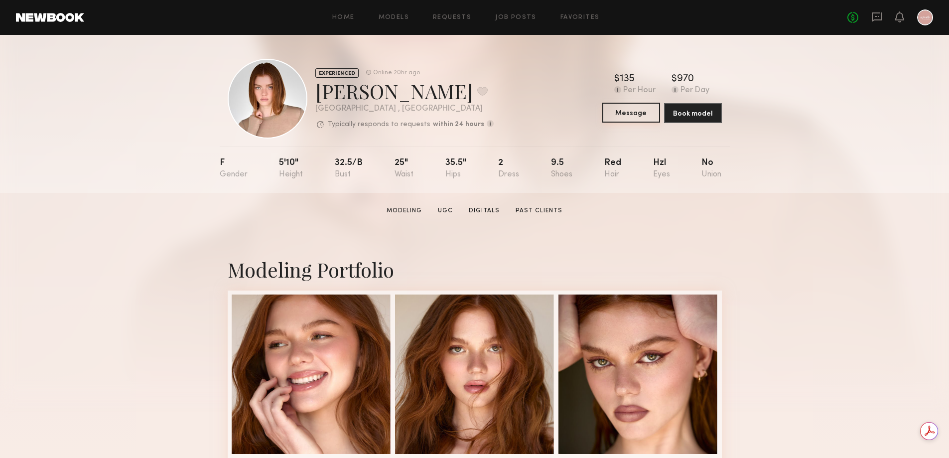
click at [633, 120] on button "Message" at bounding box center [631, 113] width 58 height 20
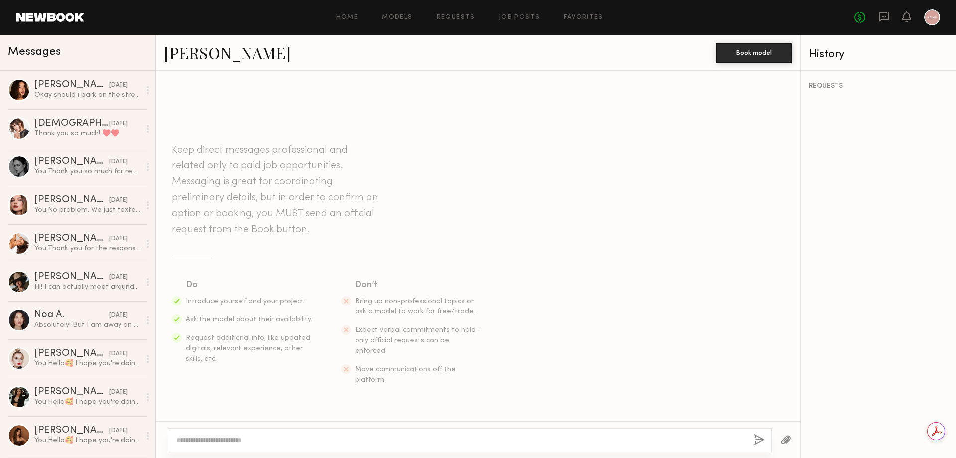
click at [373, 435] on textarea at bounding box center [461, 440] width 570 height 10
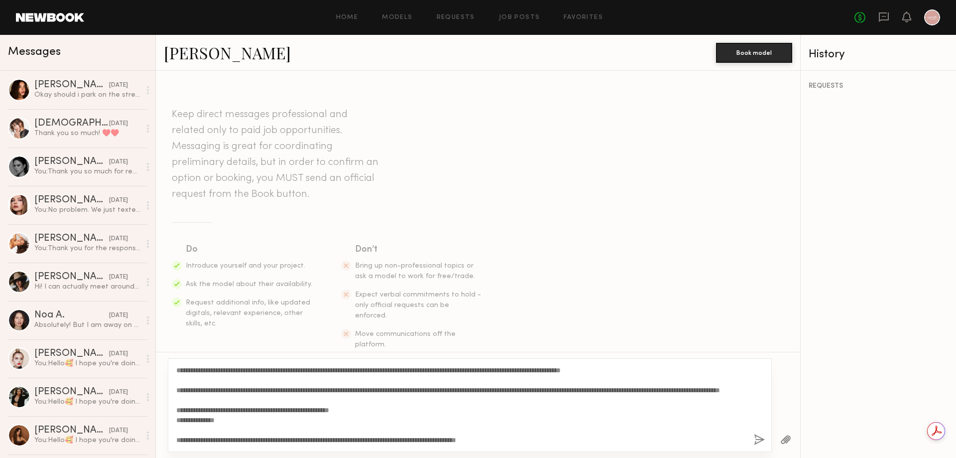
scroll to position [39, 0]
type textarea "**********"
click at [758, 445] on button "button" at bounding box center [759, 440] width 11 height 12
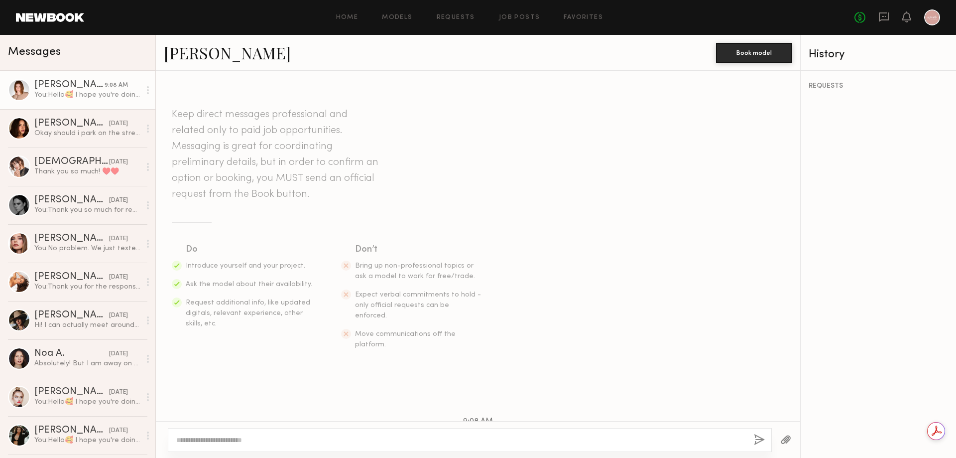
scroll to position [0, 0]
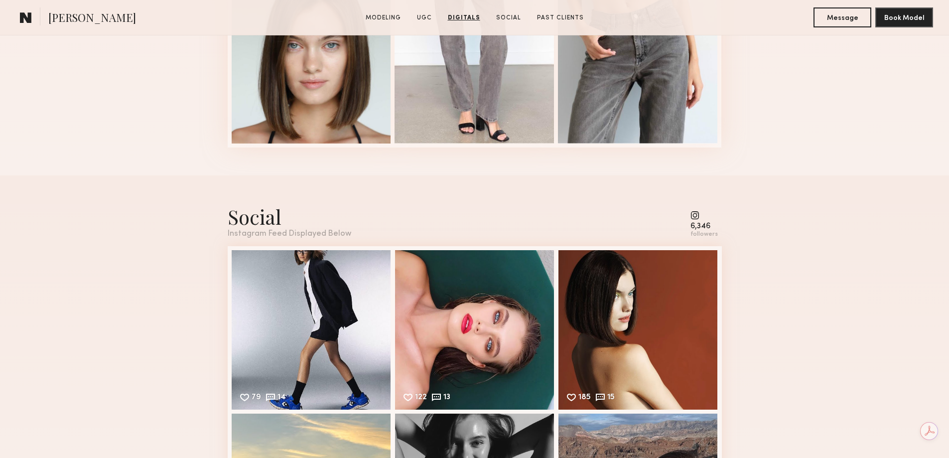
scroll to position [2739, 0]
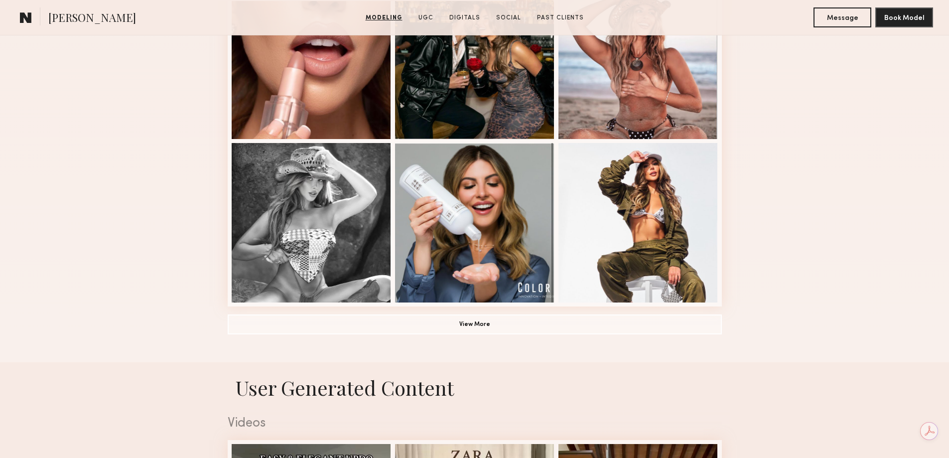
scroll to position [647, 0]
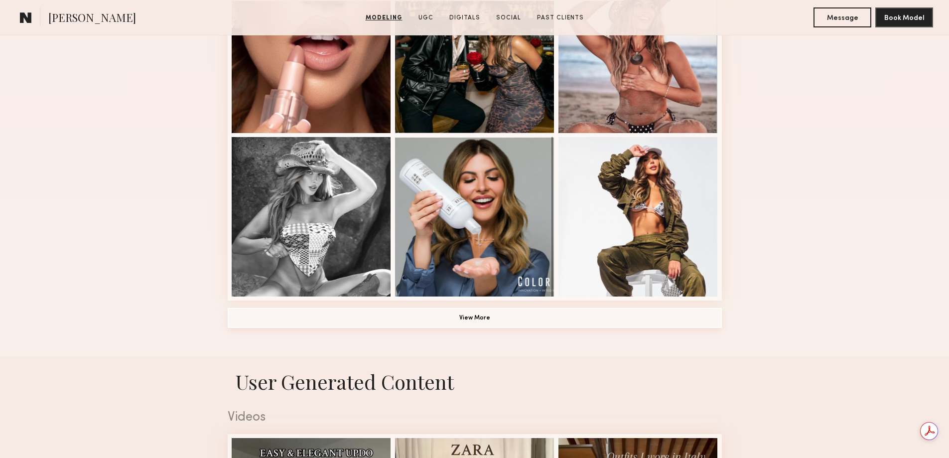
click at [464, 317] on button "View More" at bounding box center [475, 318] width 494 height 20
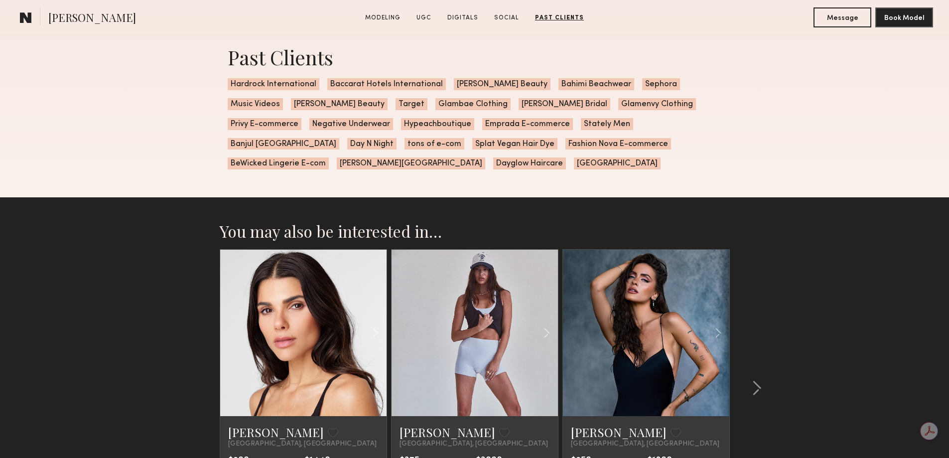
scroll to position [3038, 0]
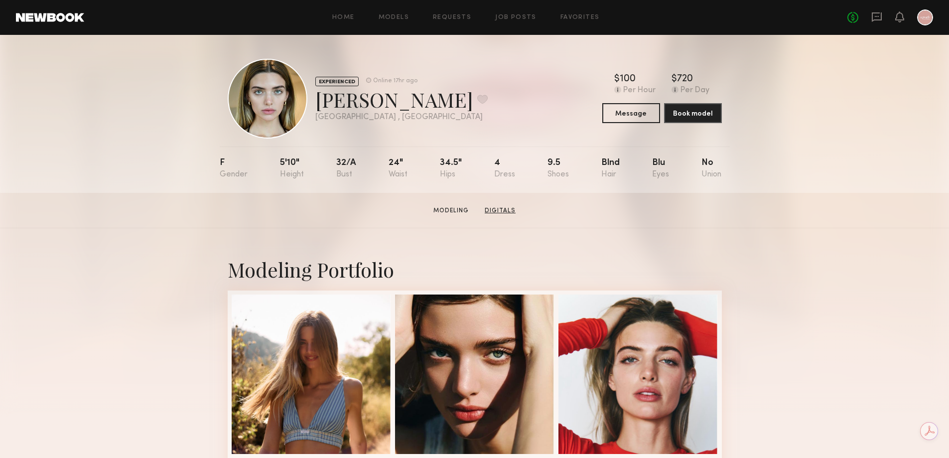
click at [501, 215] on link "Digitals" at bounding box center [500, 210] width 39 height 9
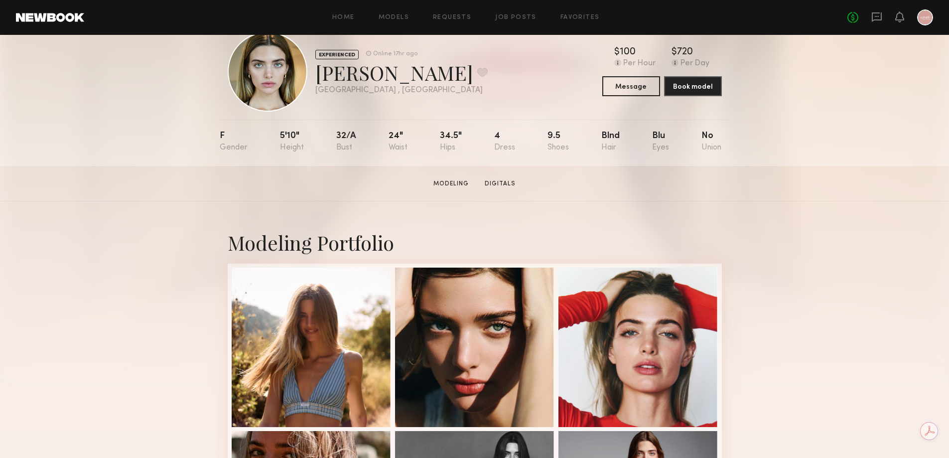
scroll to position [299, 0]
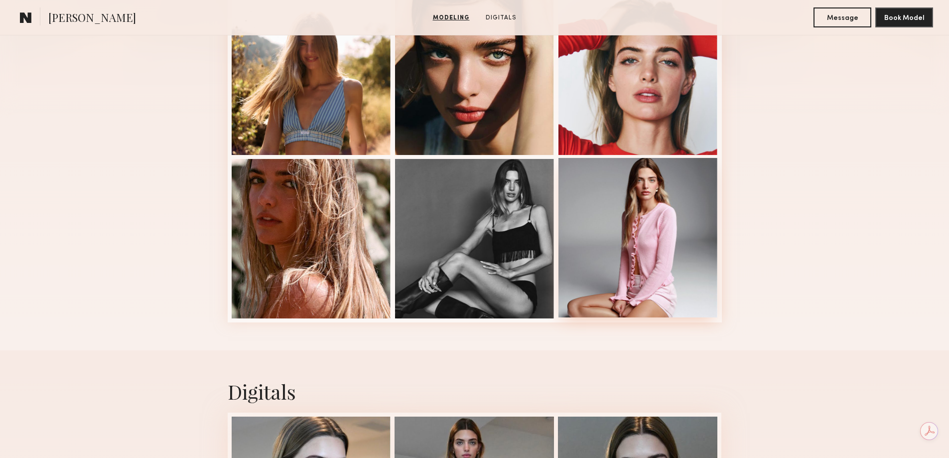
click at [604, 240] on div at bounding box center [637, 237] width 159 height 159
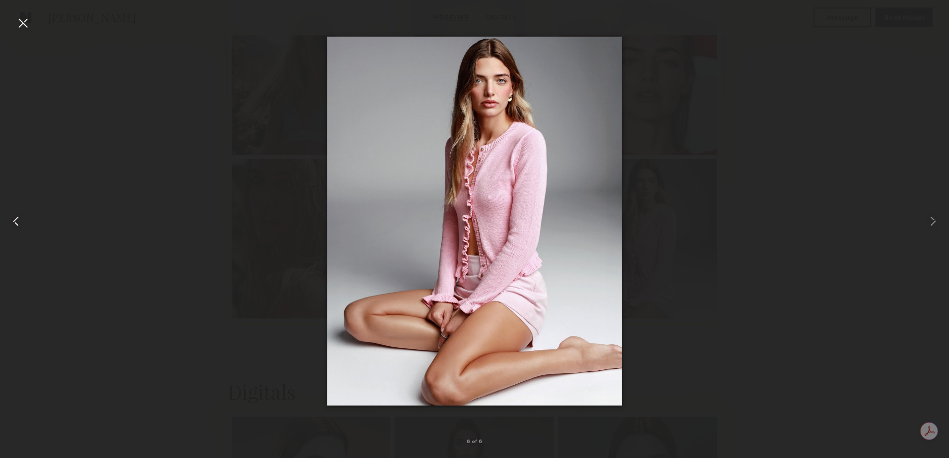
click at [22, 221] on common-icon at bounding box center [16, 221] width 16 height 16
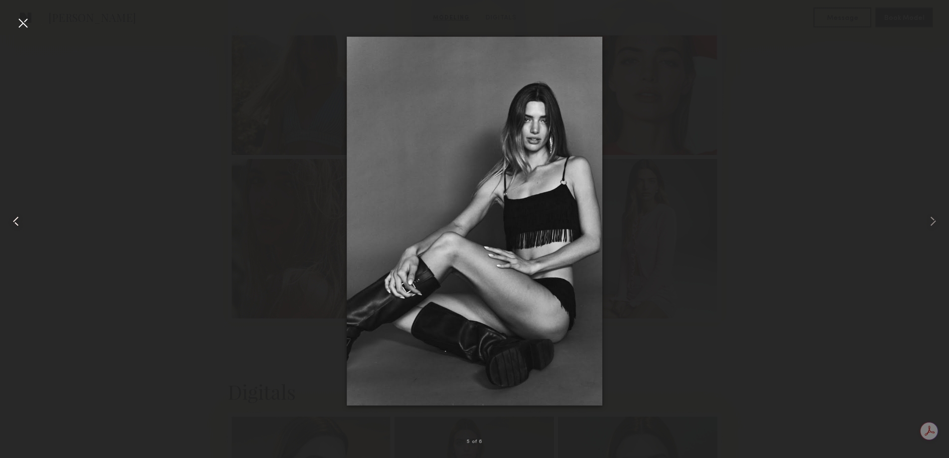
click at [22, 221] on common-icon at bounding box center [16, 221] width 16 height 16
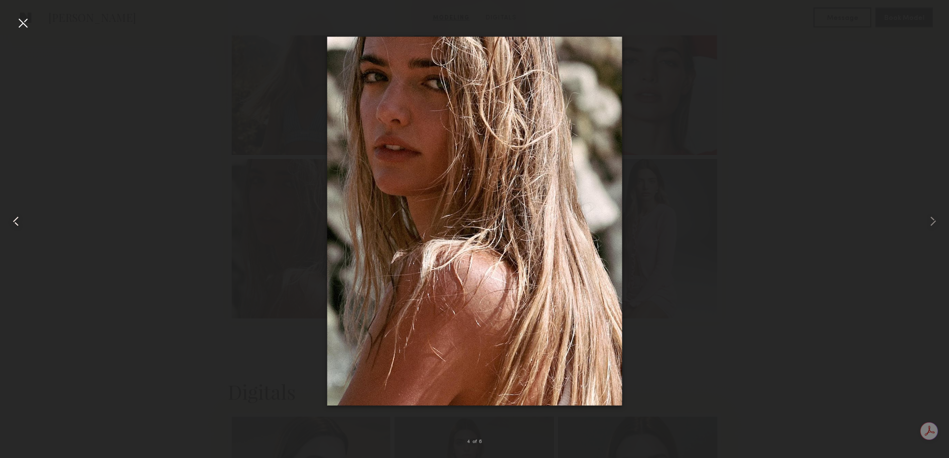
click at [22, 221] on common-icon at bounding box center [16, 221] width 16 height 16
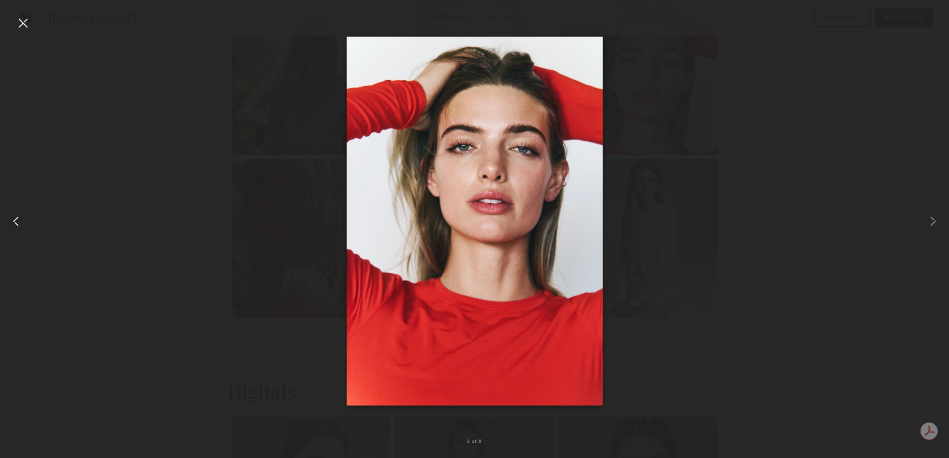
click at [22, 221] on common-icon at bounding box center [16, 221] width 16 height 16
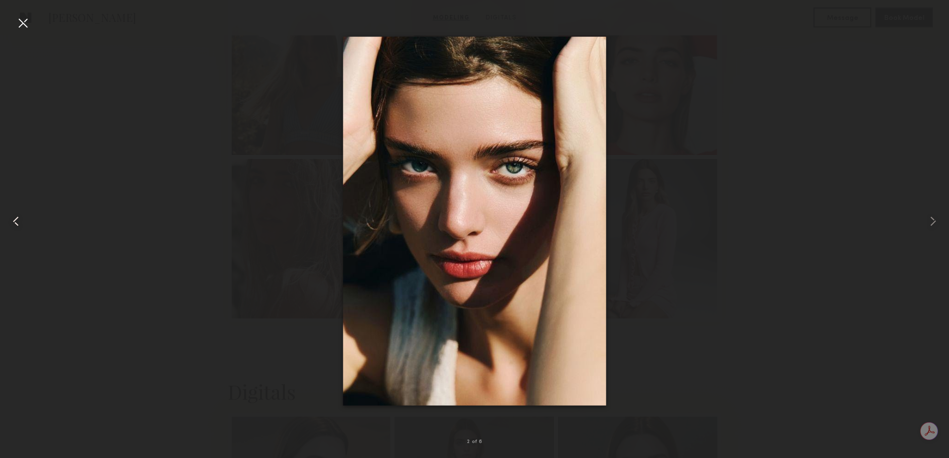
click at [22, 221] on common-icon at bounding box center [16, 221] width 16 height 16
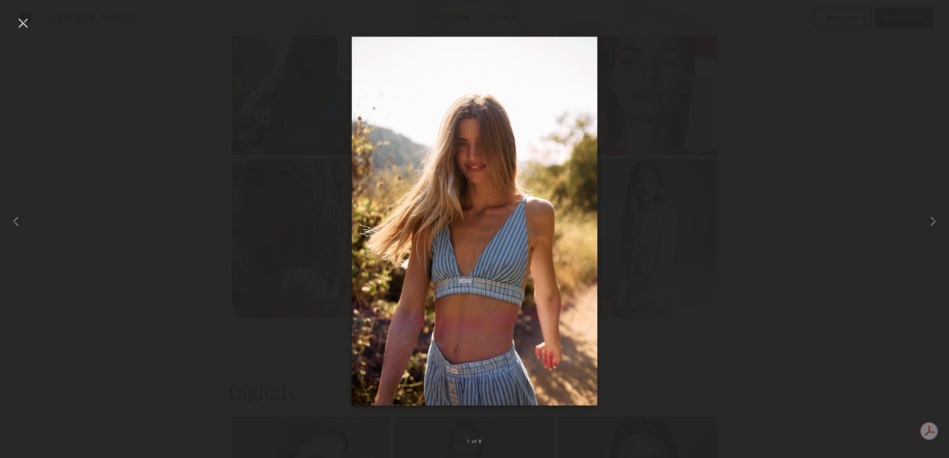
click at [14, 14] on nb-gallery-light "1 of 6" at bounding box center [474, 229] width 949 height 458
drag, startPoint x: 19, startPoint y: 22, endPoint x: 55, endPoint y: 41, distance: 40.3
click at [19, 23] on div at bounding box center [23, 23] width 16 height 16
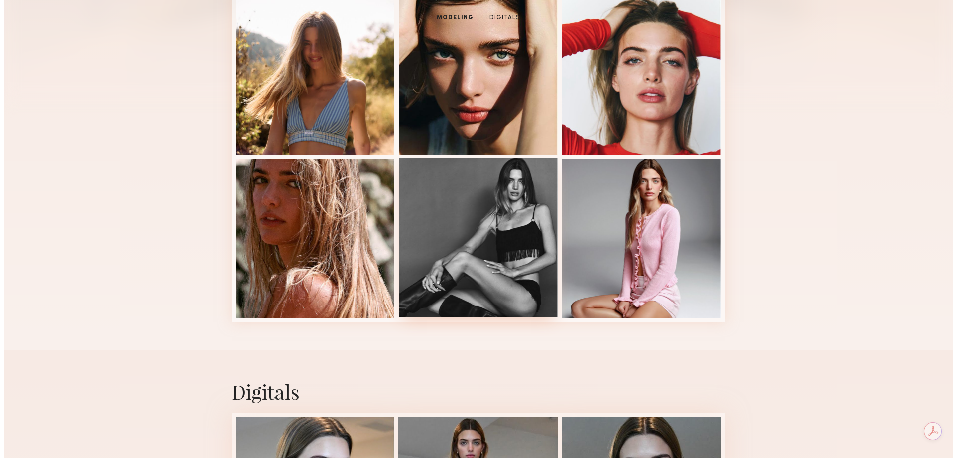
scroll to position [0, 0]
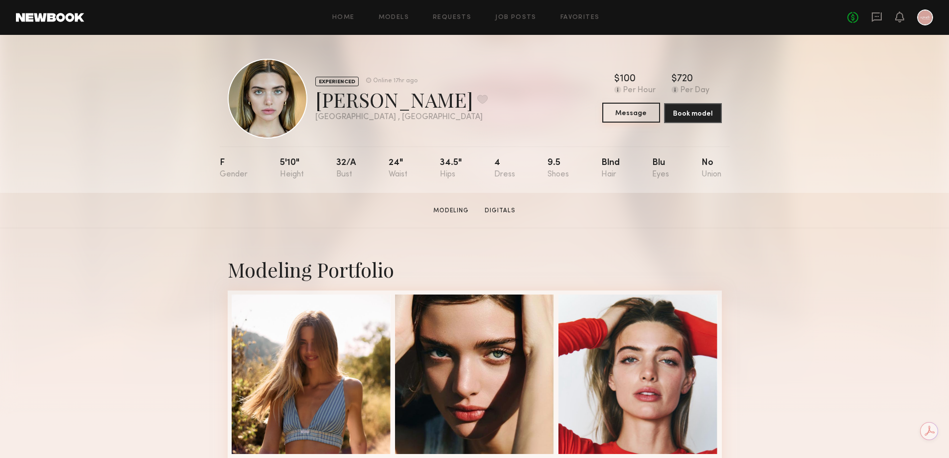
click at [627, 114] on button "Message" at bounding box center [631, 113] width 58 height 20
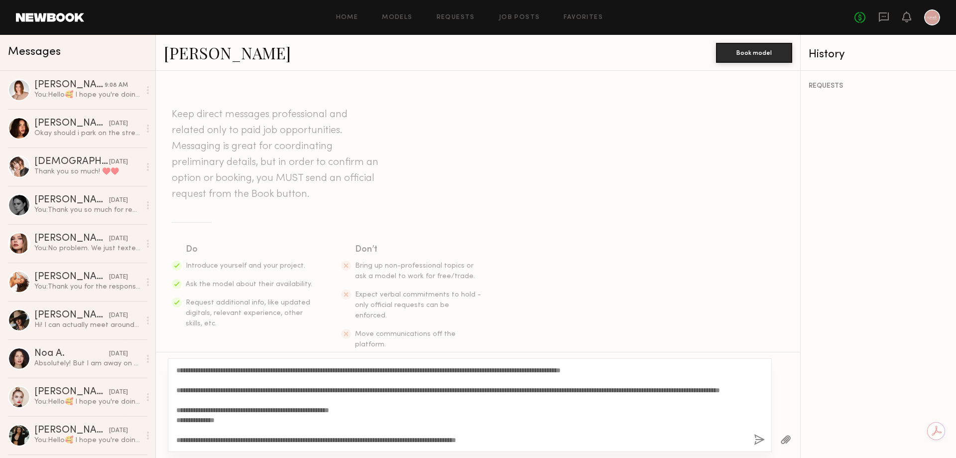
scroll to position [39, 0]
type textarea "**********"
click at [758, 437] on button "button" at bounding box center [759, 440] width 11 height 12
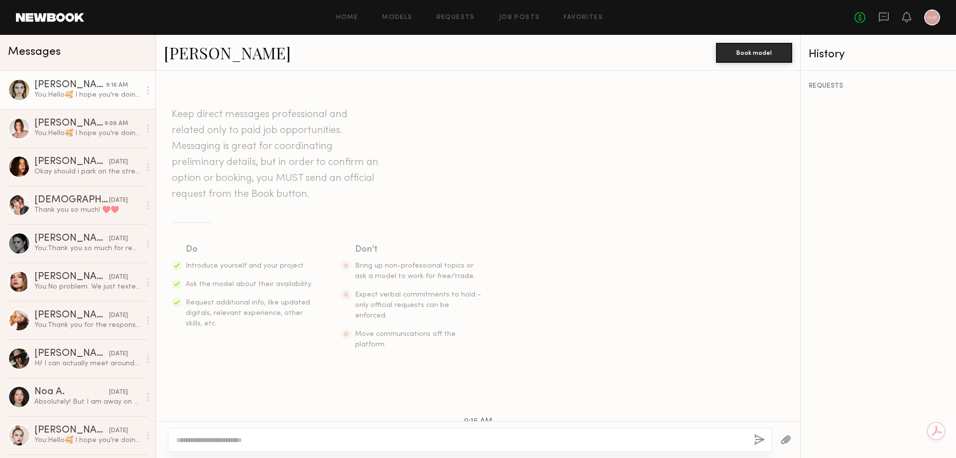
scroll to position [0, 0]
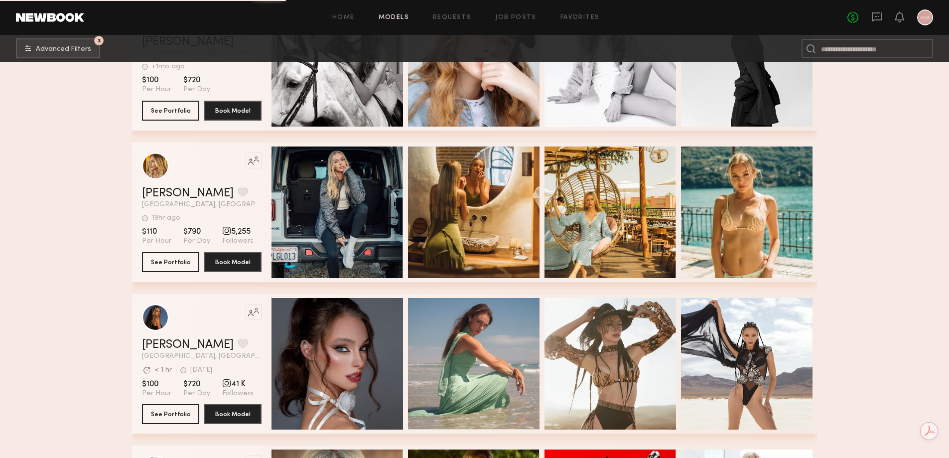
scroll to position [90363, 0]
